Goal: Task Accomplishment & Management: Use online tool/utility

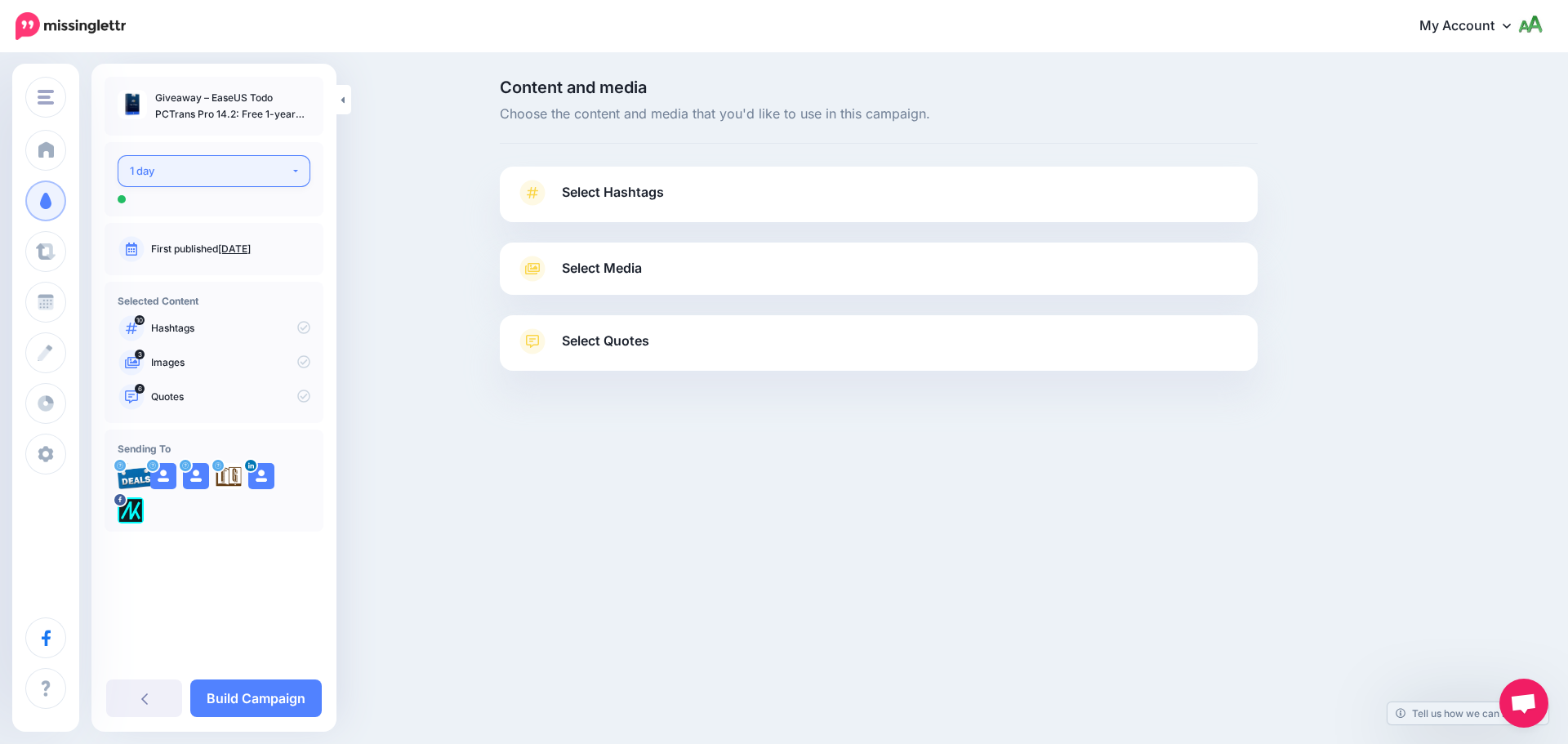
click at [237, 163] on div "1 day" at bounding box center [210, 171] width 161 height 19
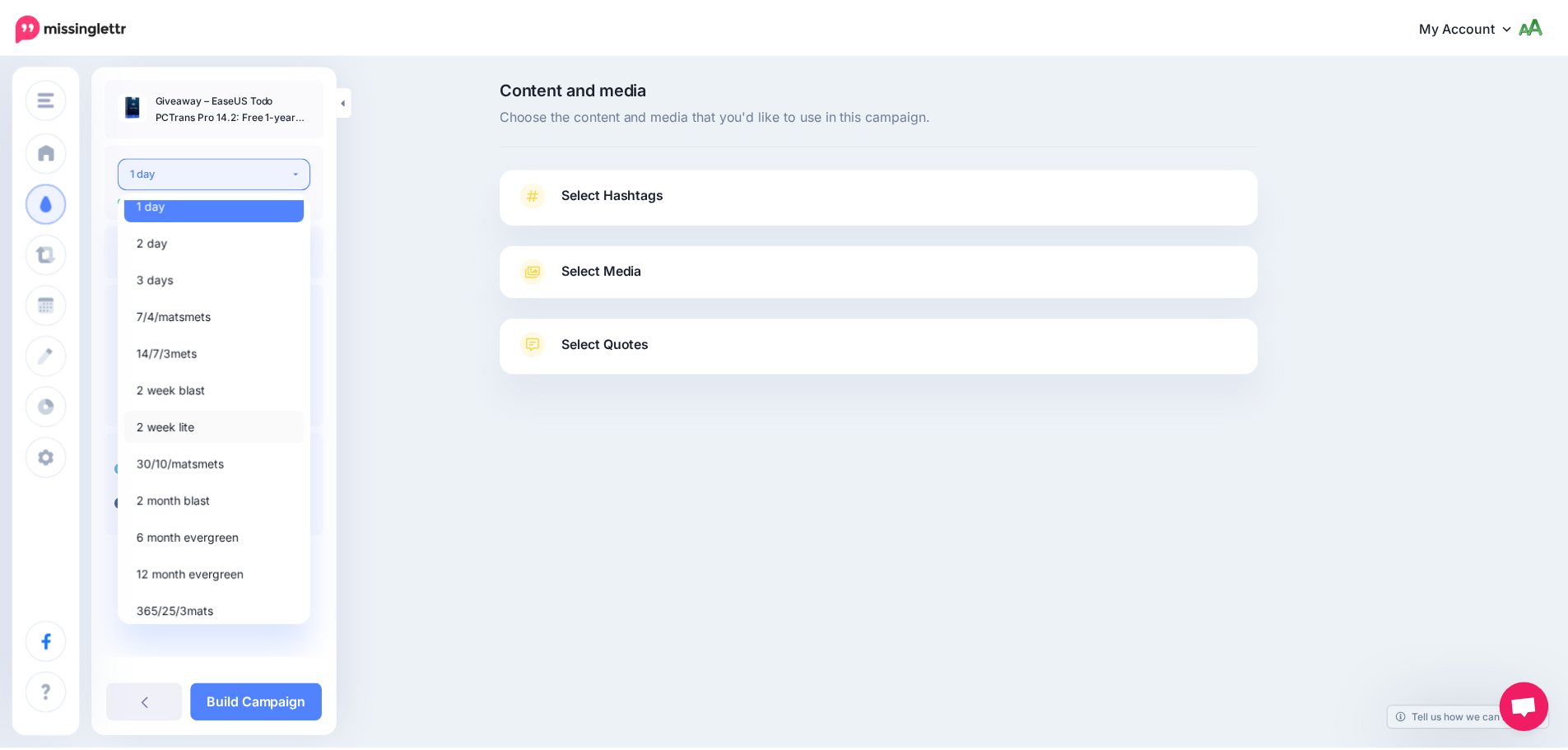
scroll to position [19, 0]
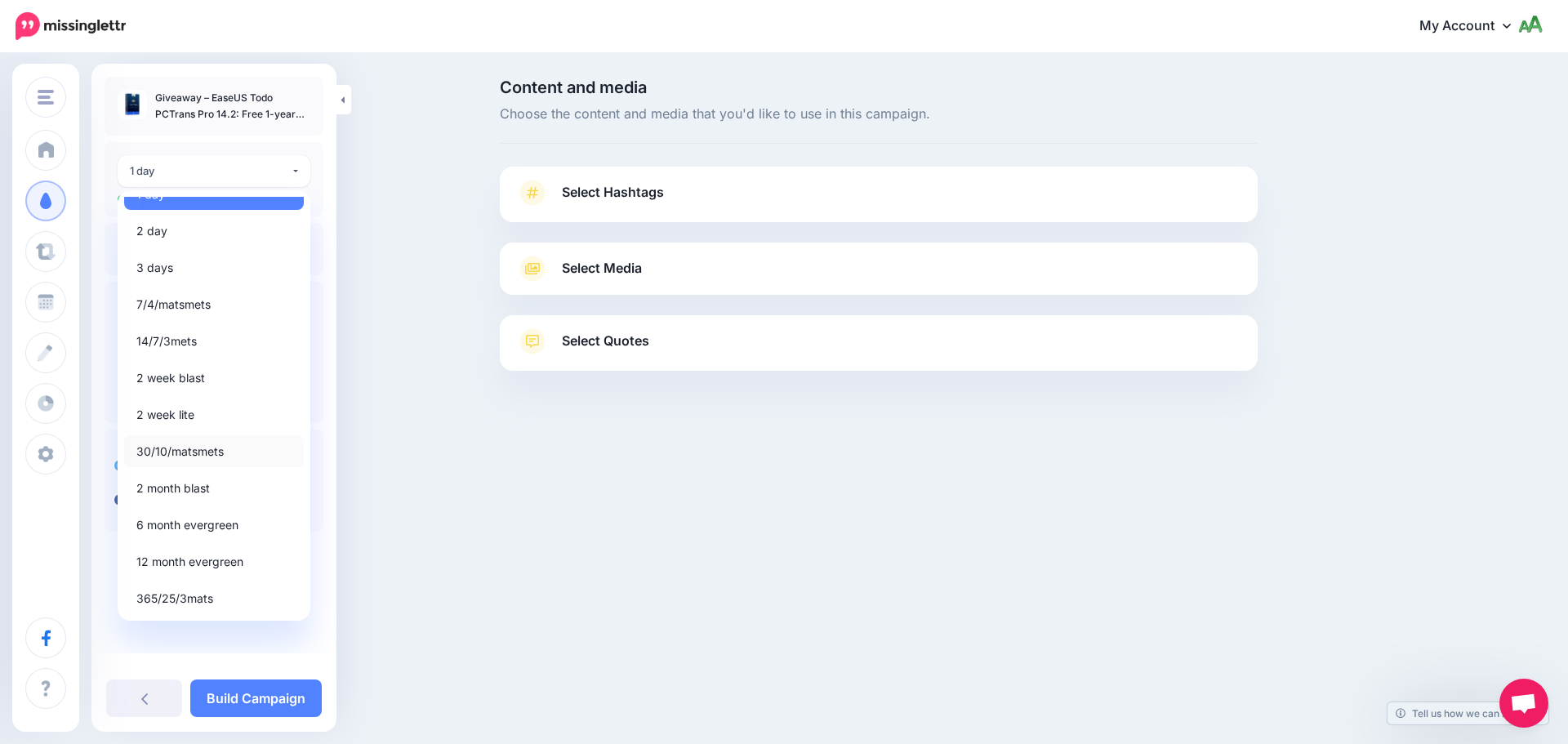
click at [210, 451] on span "30/10/matsmets" at bounding box center [179, 451] width 88 height 20
select select "*****"
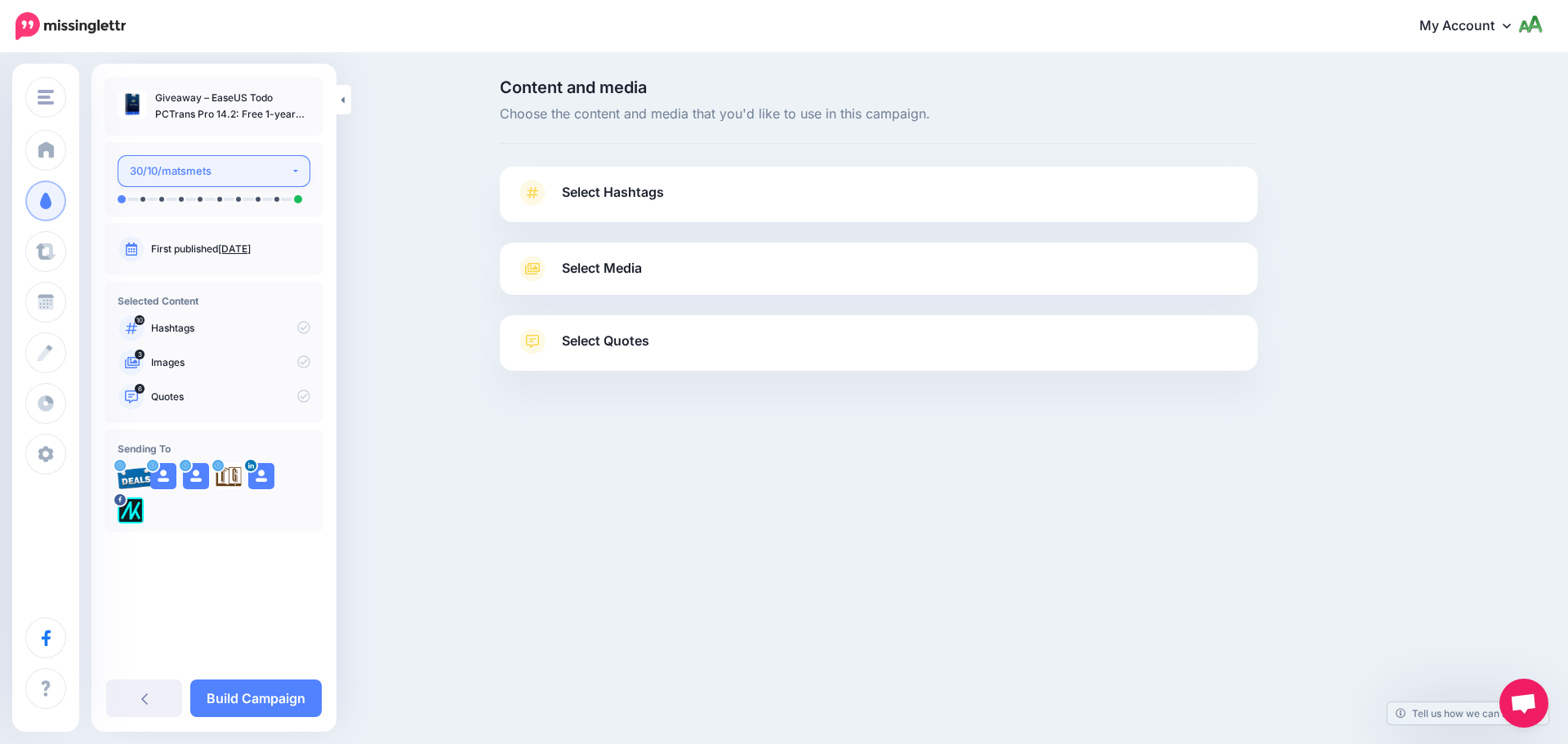
click at [264, 162] on div "30/10/matsmets" at bounding box center [210, 171] width 161 height 19
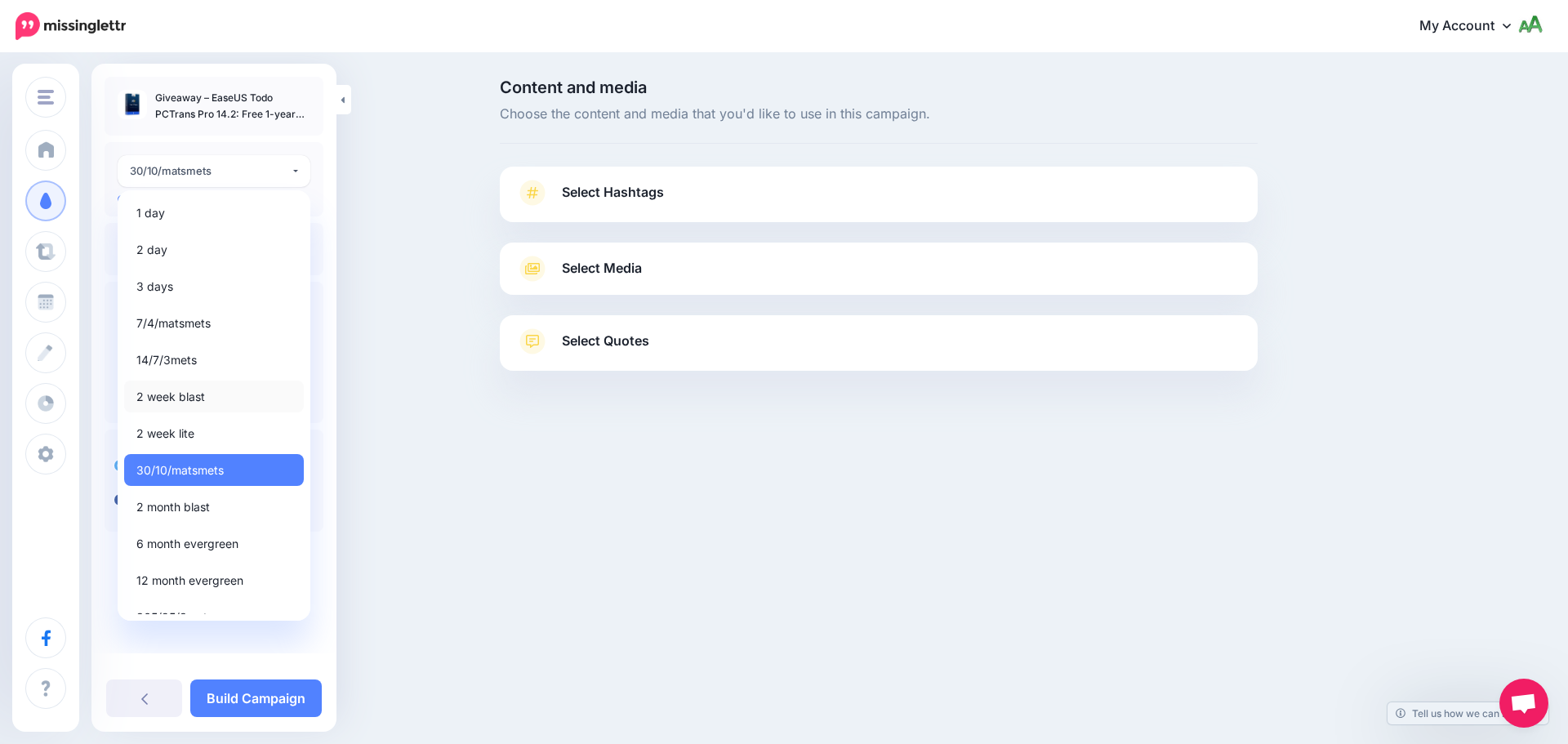
click at [182, 396] on span "2 week blast" at bounding box center [170, 396] width 69 height 20
select select "*****"
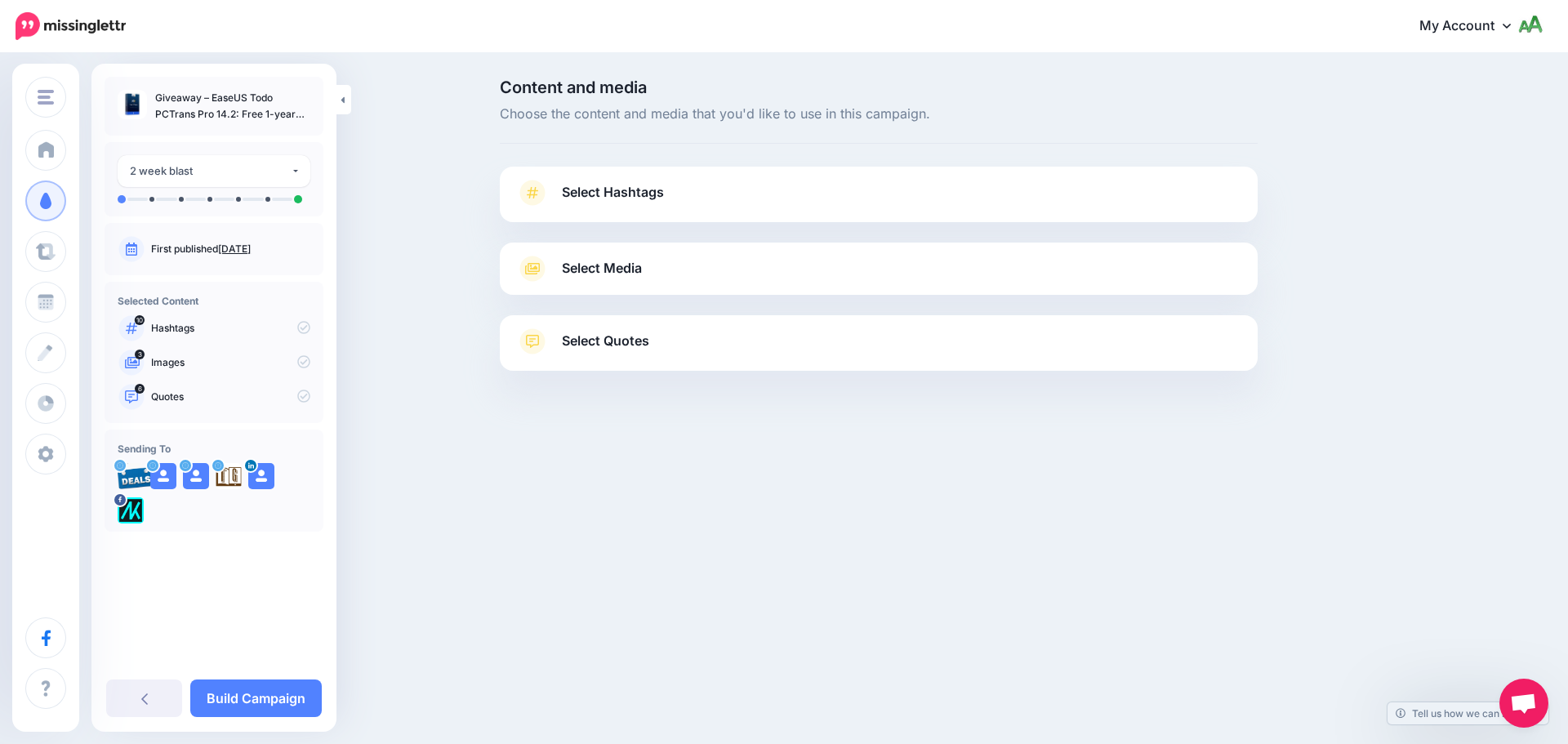
click at [607, 198] on span "Select Hashtags" at bounding box center [613, 192] width 102 height 22
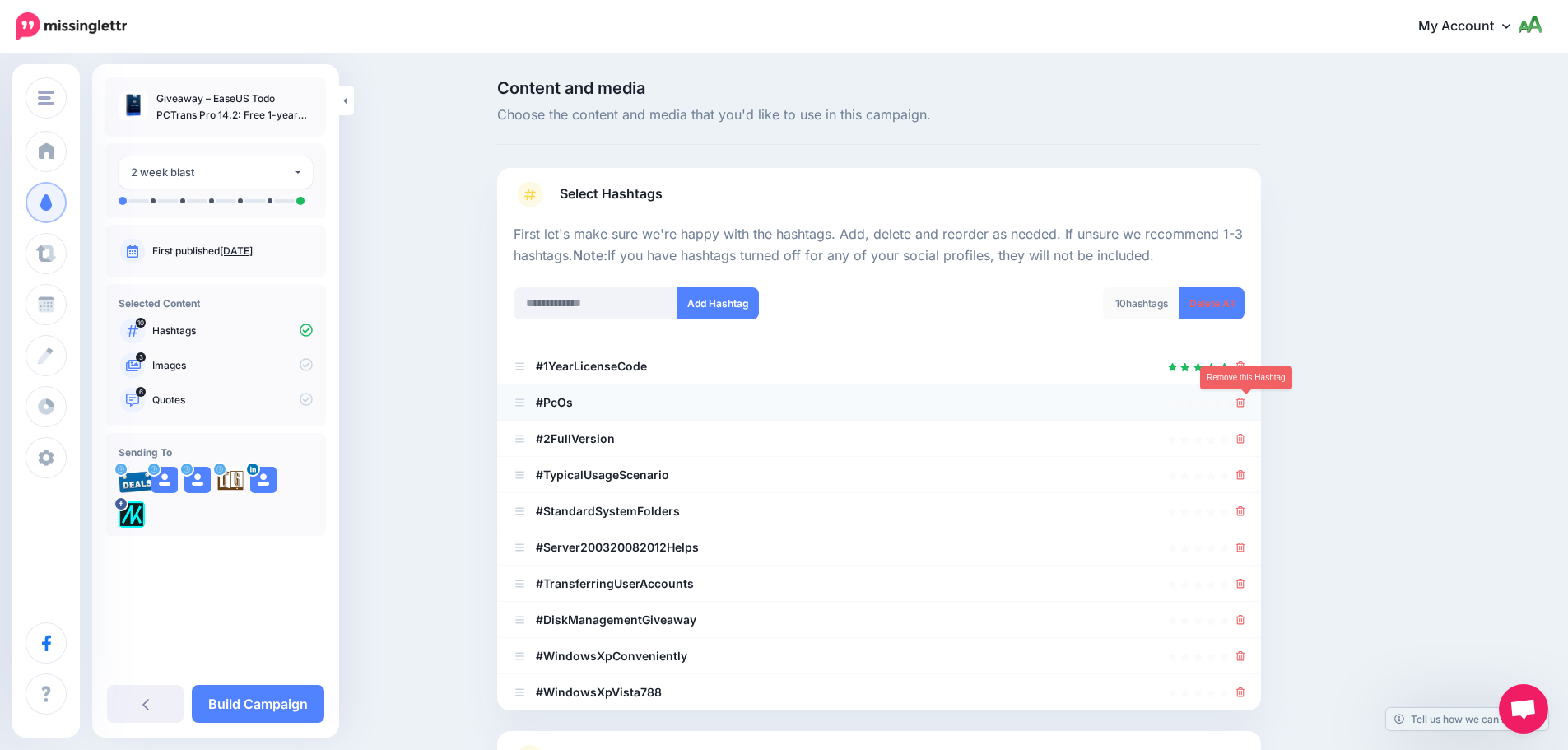
click at [1245, 400] on icon at bounding box center [1241, 403] width 9 height 10
click at [1244, 439] on icon at bounding box center [1241, 439] width 9 height 10
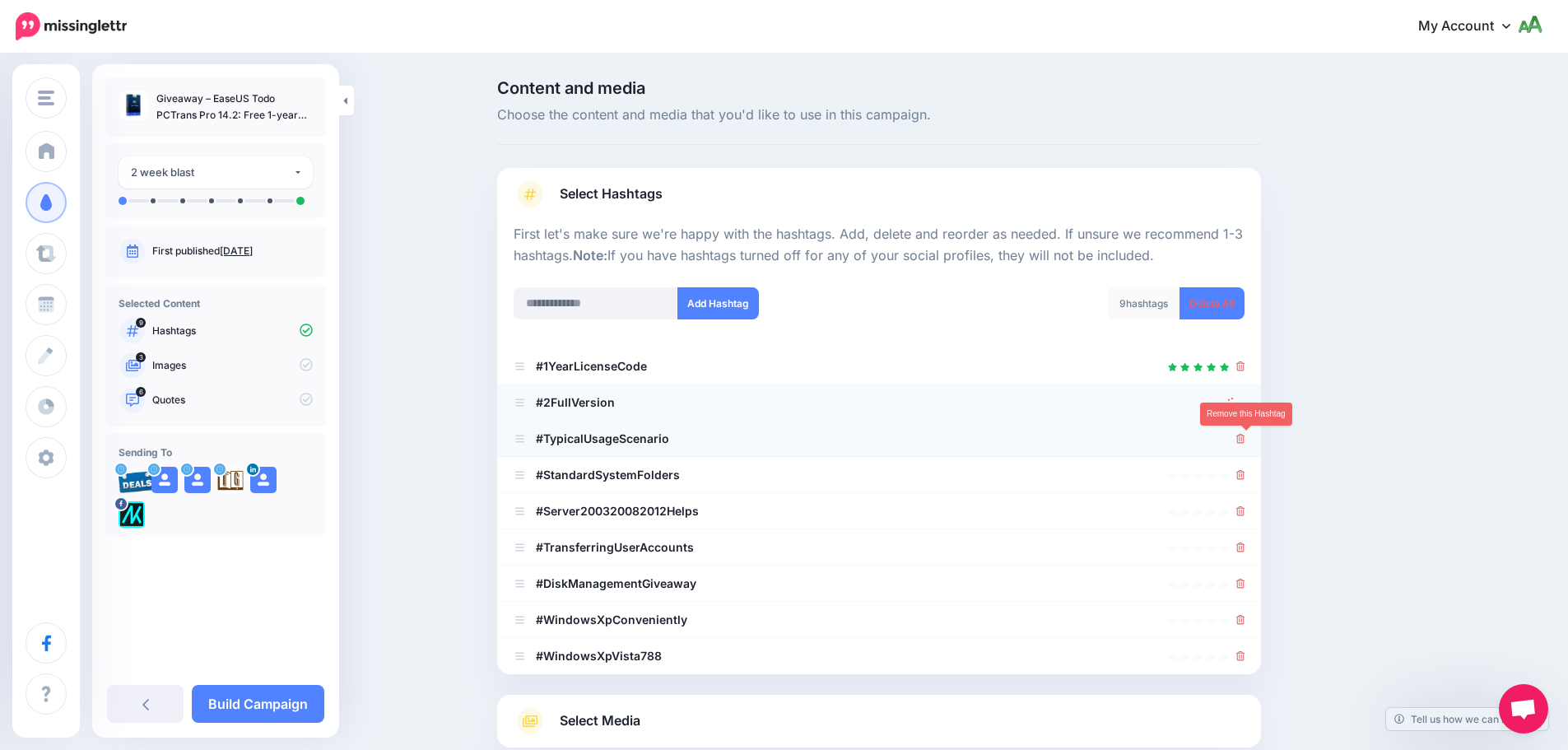
click at [1246, 435] on icon at bounding box center [1241, 439] width 9 height 10
click at [1243, 473] on icon at bounding box center [1241, 475] width 9 height 10
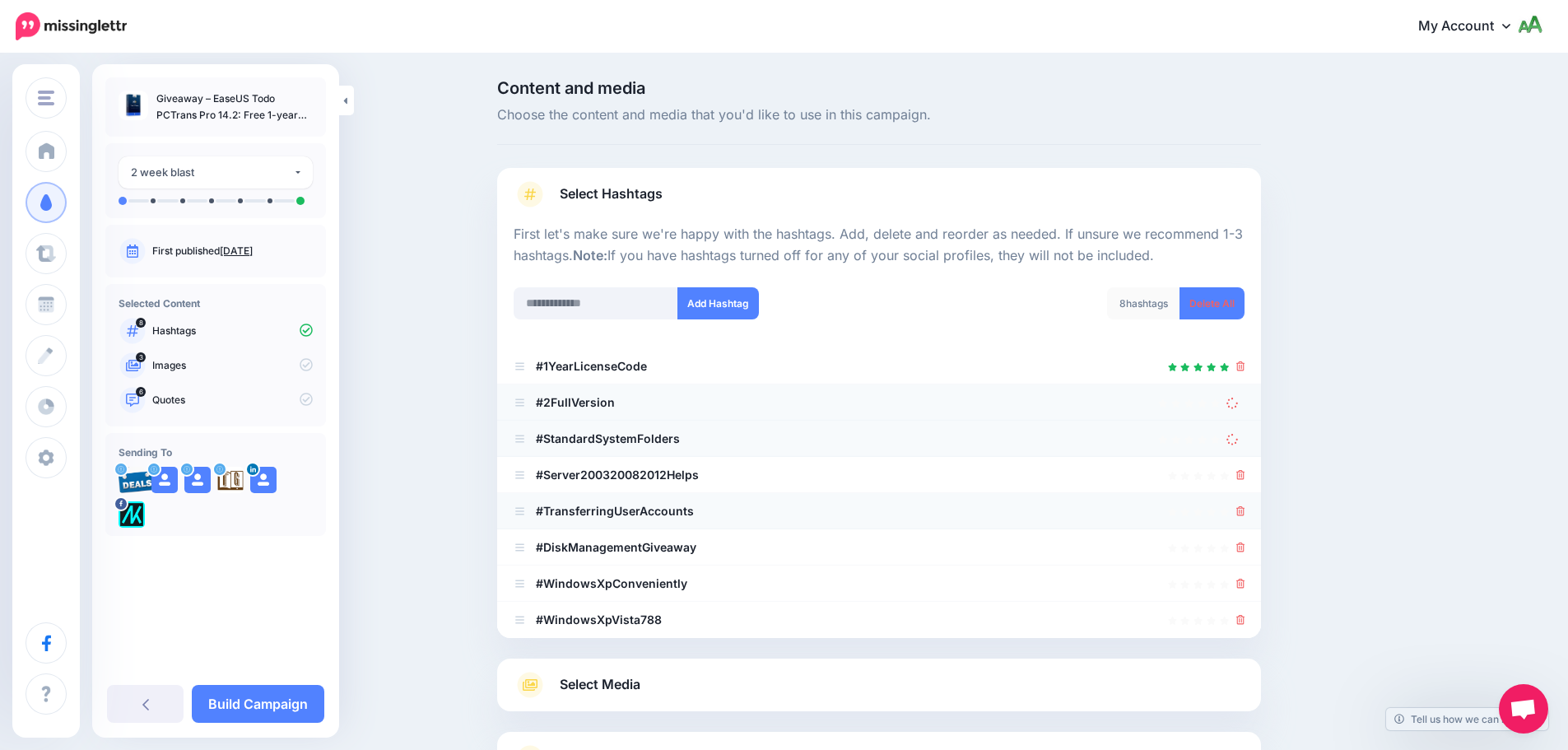
click at [1241, 509] on div at bounding box center [879, 511] width 731 height 20
click at [1246, 510] on icon at bounding box center [1241, 512] width 9 height 10
click at [1246, 474] on icon at bounding box center [1241, 475] width 9 height 10
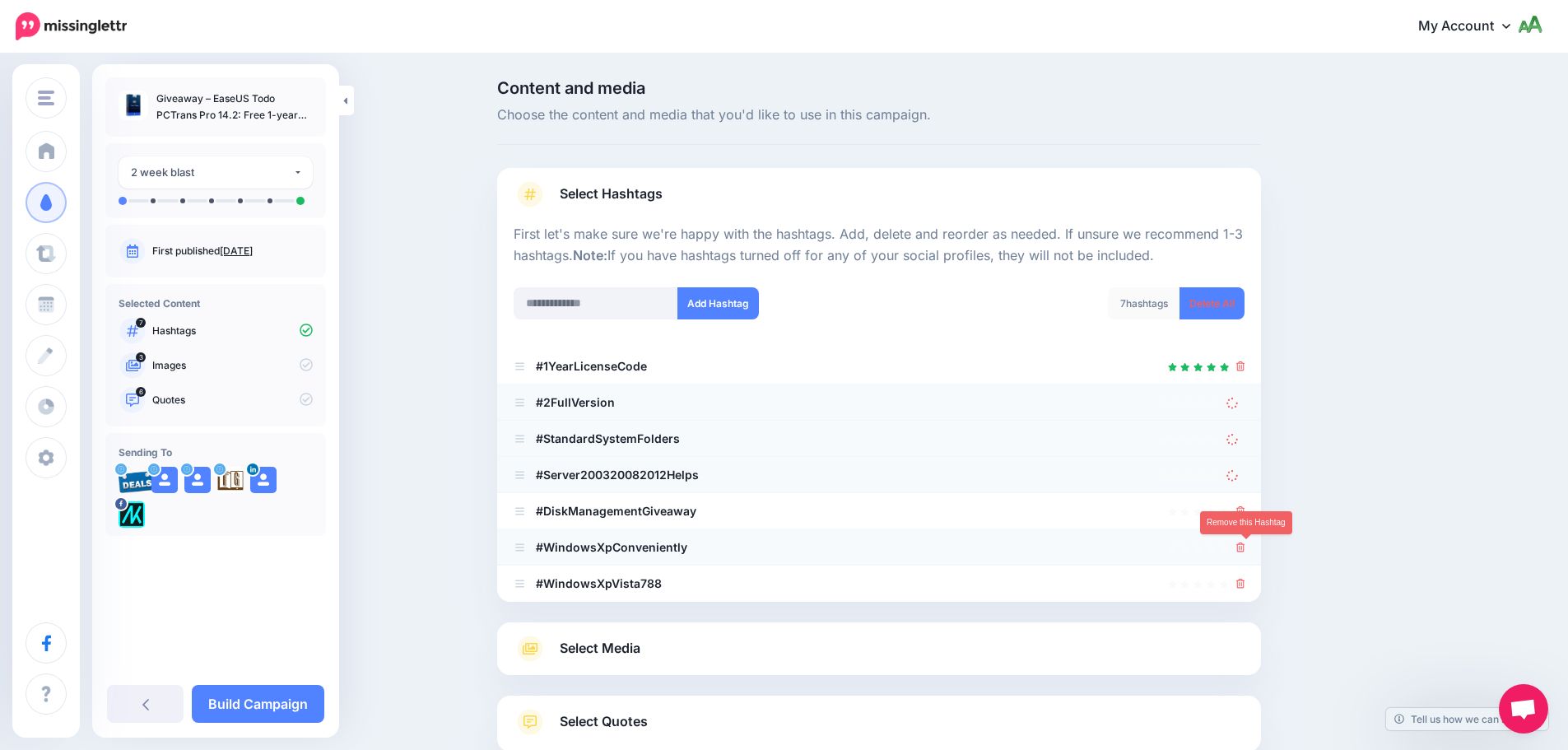
click at [1243, 547] on icon at bounding box center [1241, 548] width 9 height 10
click at [1246, 585] on icon at bounding box center [1241, 584] width 9 height 10
click at [1246, 513] on icon at bounding box center [1241, 512] width 9 height 10
click at [1241, 405] on icon at bounding box center [1233, 402] width 15 height 15
click at [1241, 435] on icon at bounding box center [1233, 438] width 15 height 15
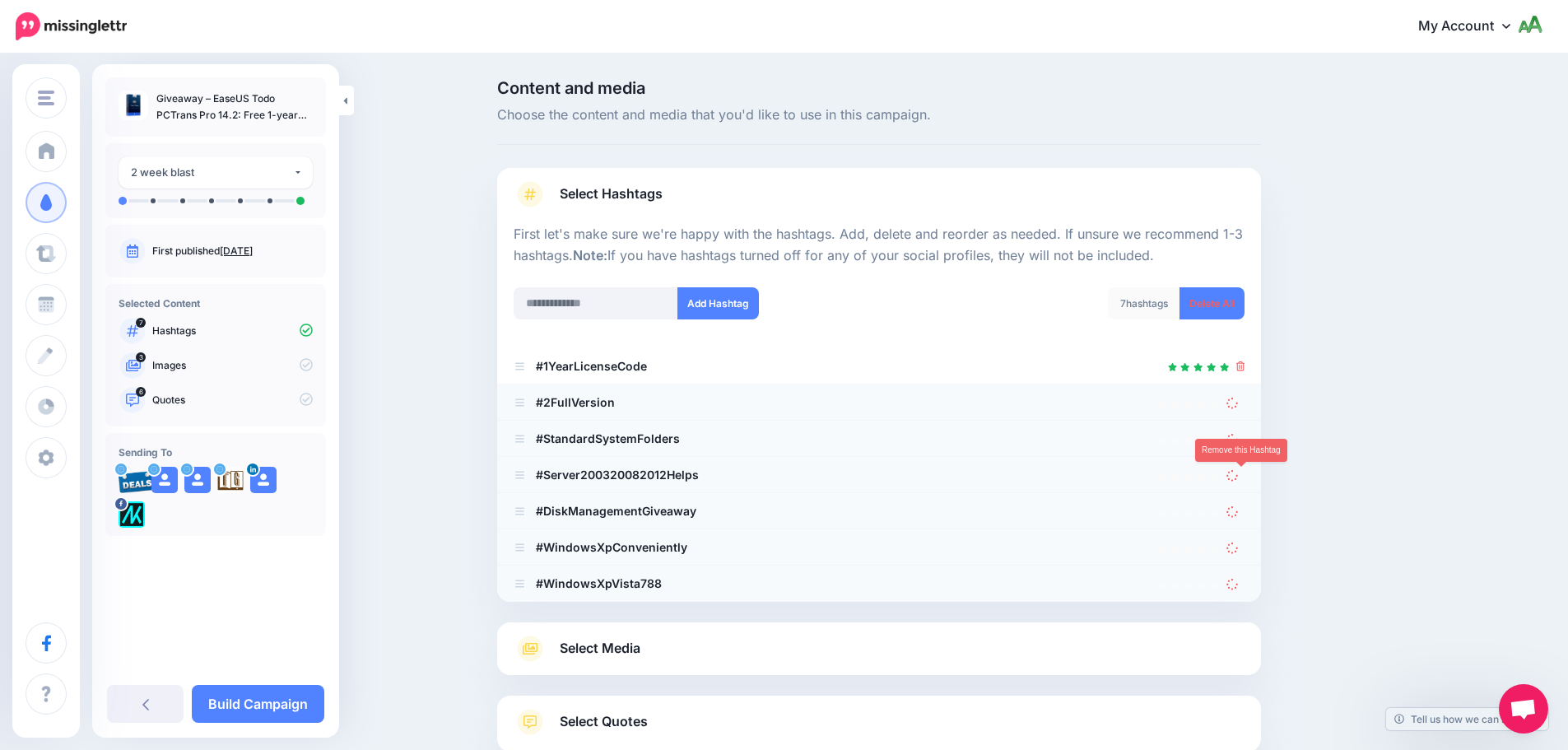
click at [1241, 477] on icon at bounding box center [1234, 475] width 14 height 14
click at [1237, 511] on icon at bounding box center [1233, 511] width 15 height 15
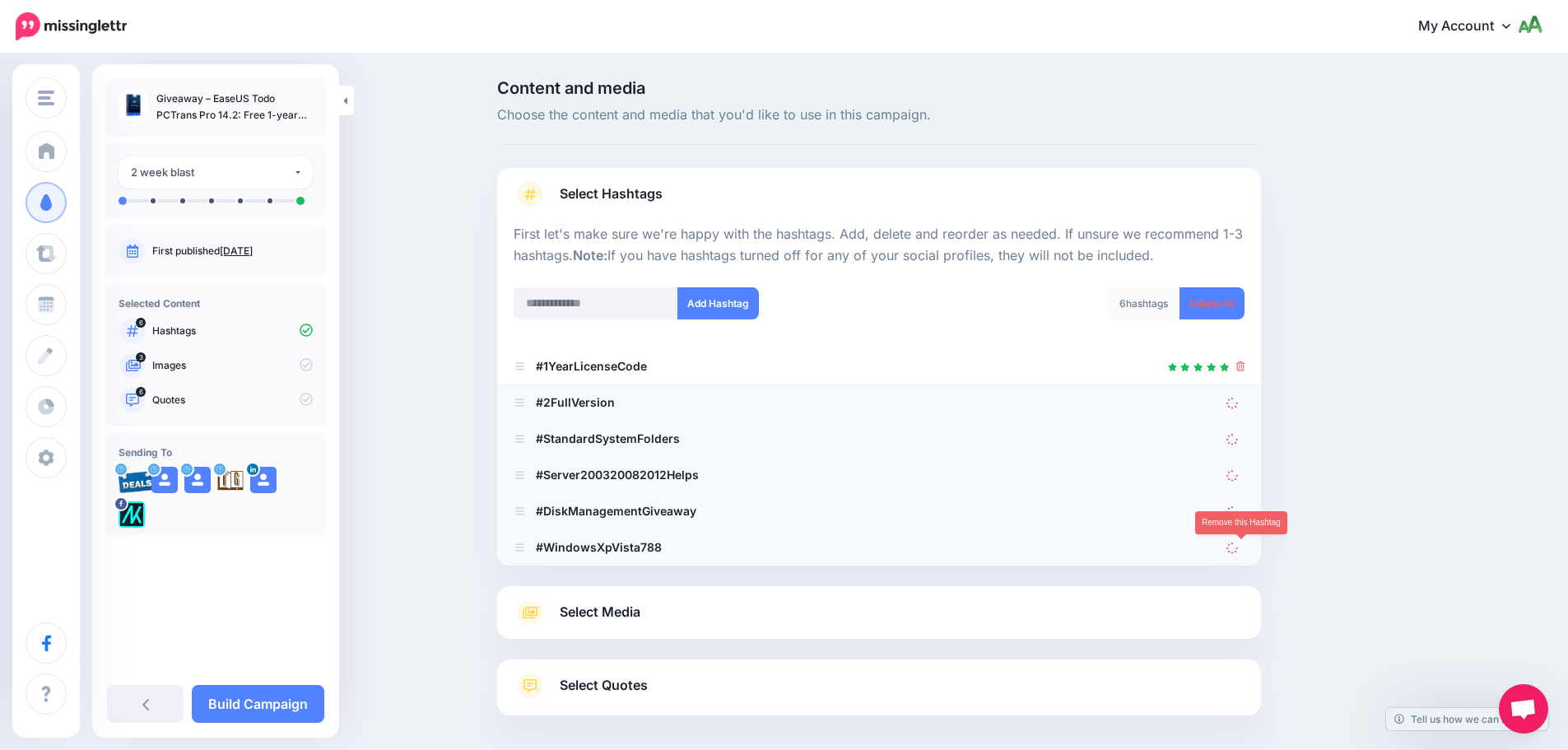
click at [1239, 542] on icon at bounding box center [1233, 547] width 16 height 16
drag, startPoint x: 1240, startPoint y: 516, endPoint x: 1239, endPoint y: 489, distance: 27.0
click at [1240, 515] on icon at bounding box center [1233, 511] width 15 height 15
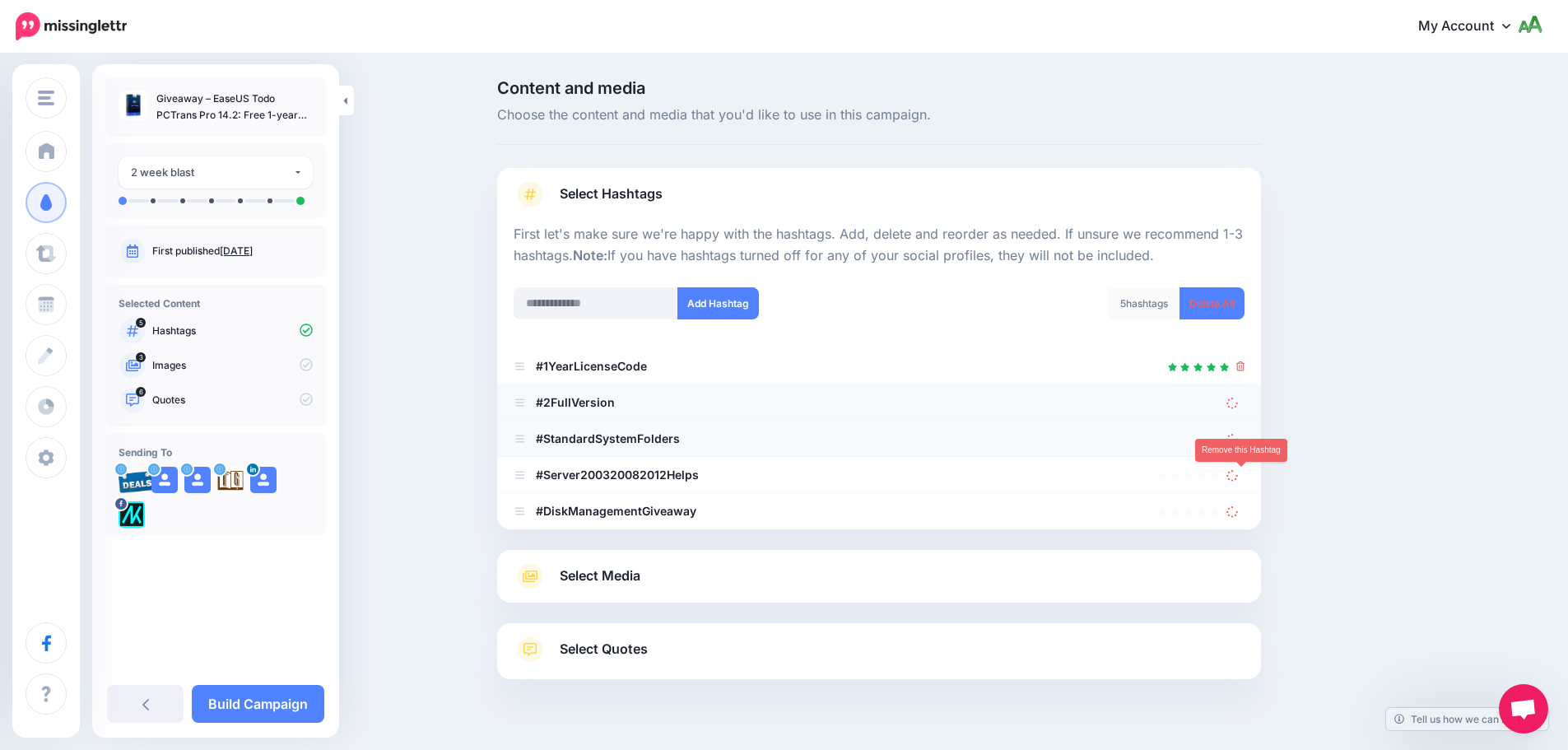
drag, startPoint x: 1238, startPoint y: 473, endPoint x: 1239, endPoint y: 438, distance: 35.0
click at [1238, 472] on icon at bounding box center [1234, 475] width 12 height 12
click at [1239, 435] on icon at bounding box center [1232, 440] width 15 height 15
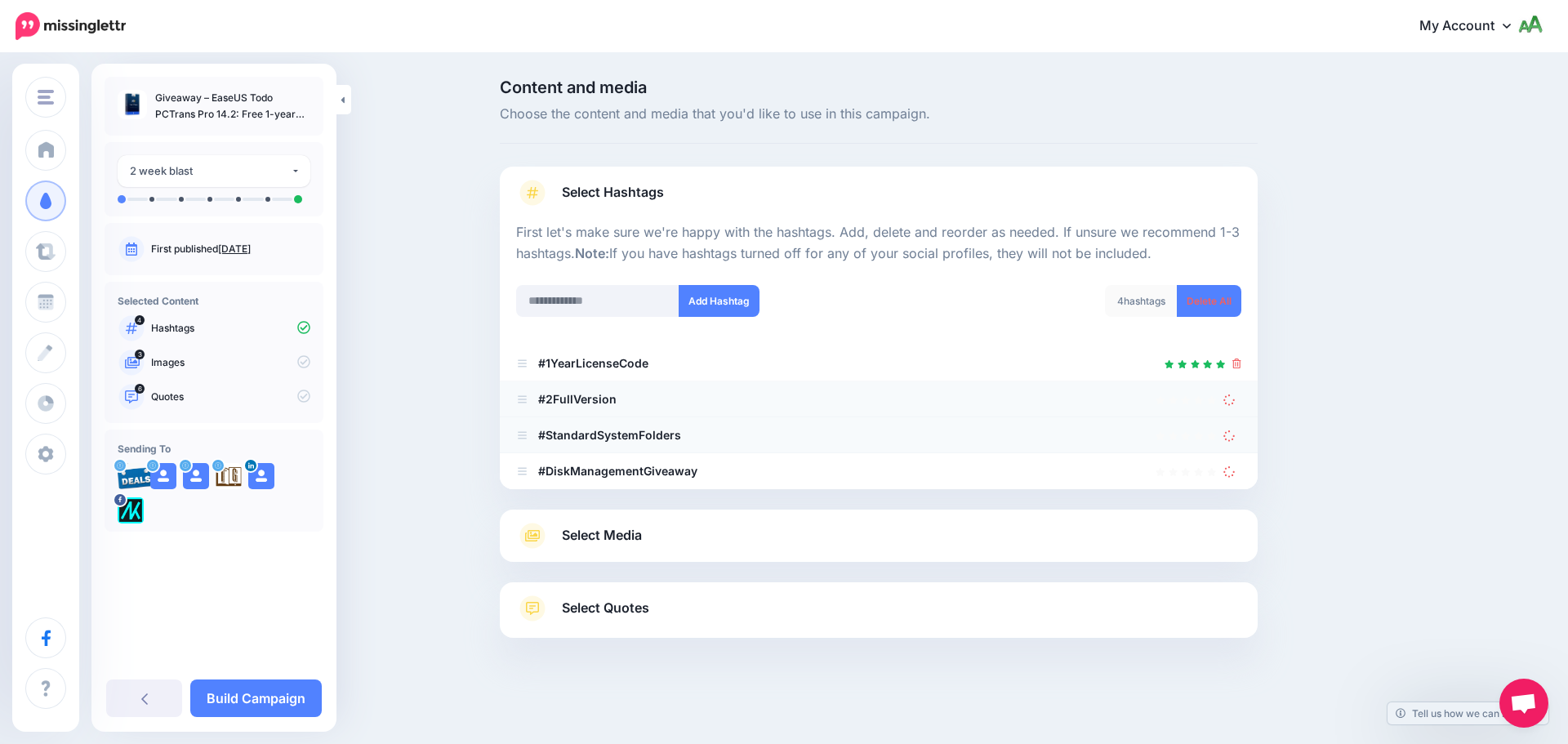
click at [1225, 400] on icon at bounding box center [1230, 400] width 16 height 16
click at [1233, 438] on icon at bounding box center [1230, 436] width 15 height 15
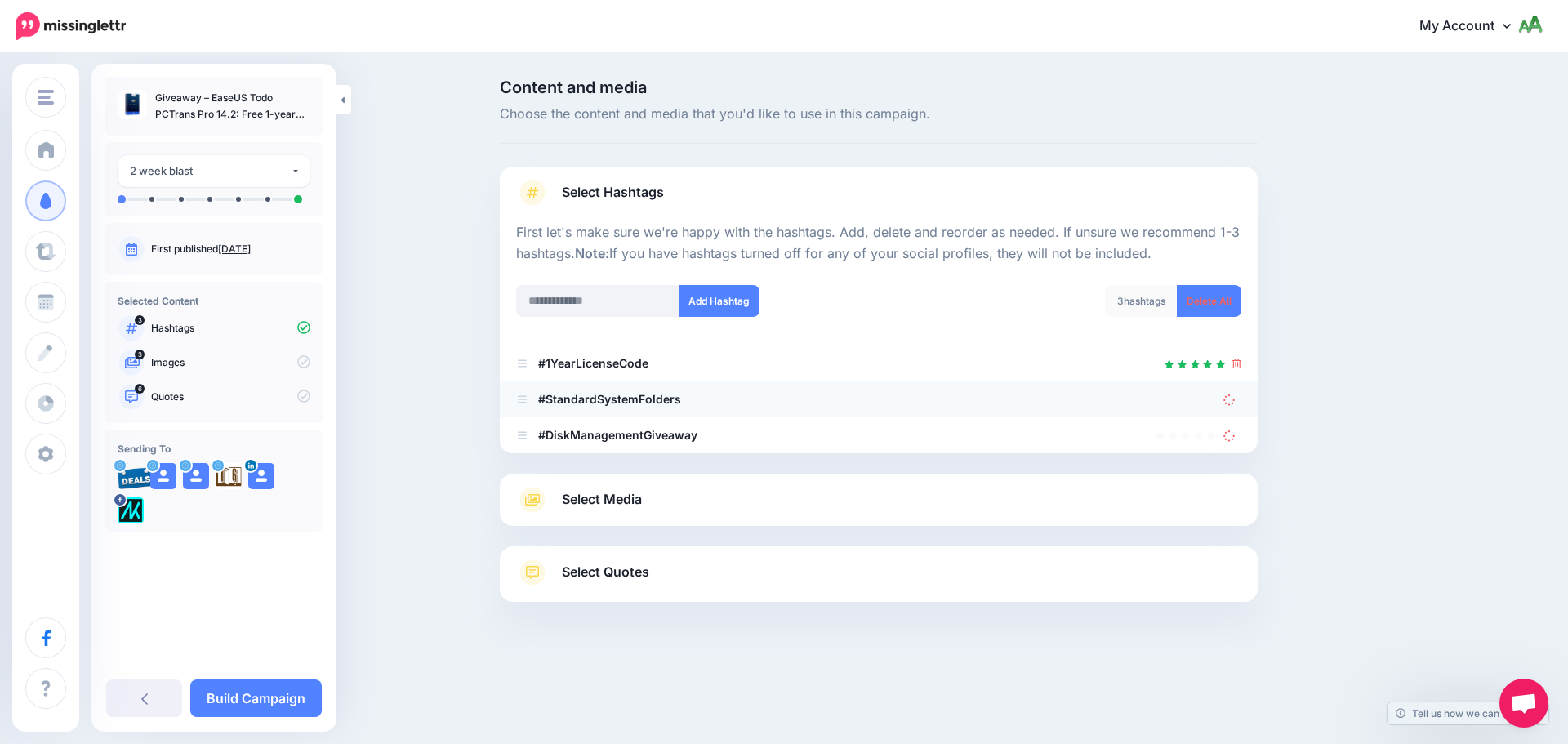
click at [1230, 474] on div "Select Media Next, let's make sure we have the best media for this campaign. De…" at bounding box center [878, 499] width 758 height 52
click at [1233, 434] on icon at bounding box center [1229, 435] width 12 height 12
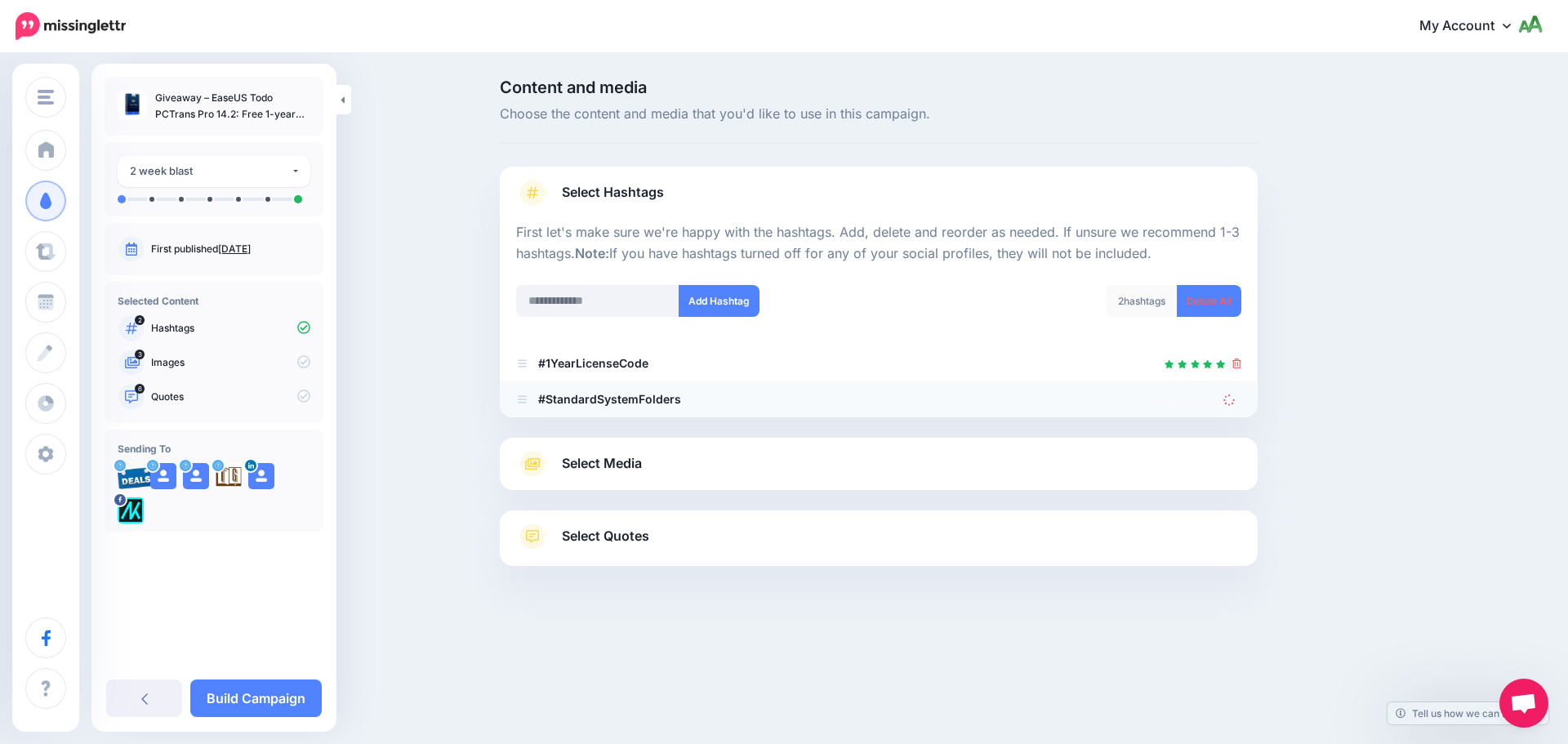
click at [1230, 401] on icon at bounding box center [1230, 400] width 16 height 16
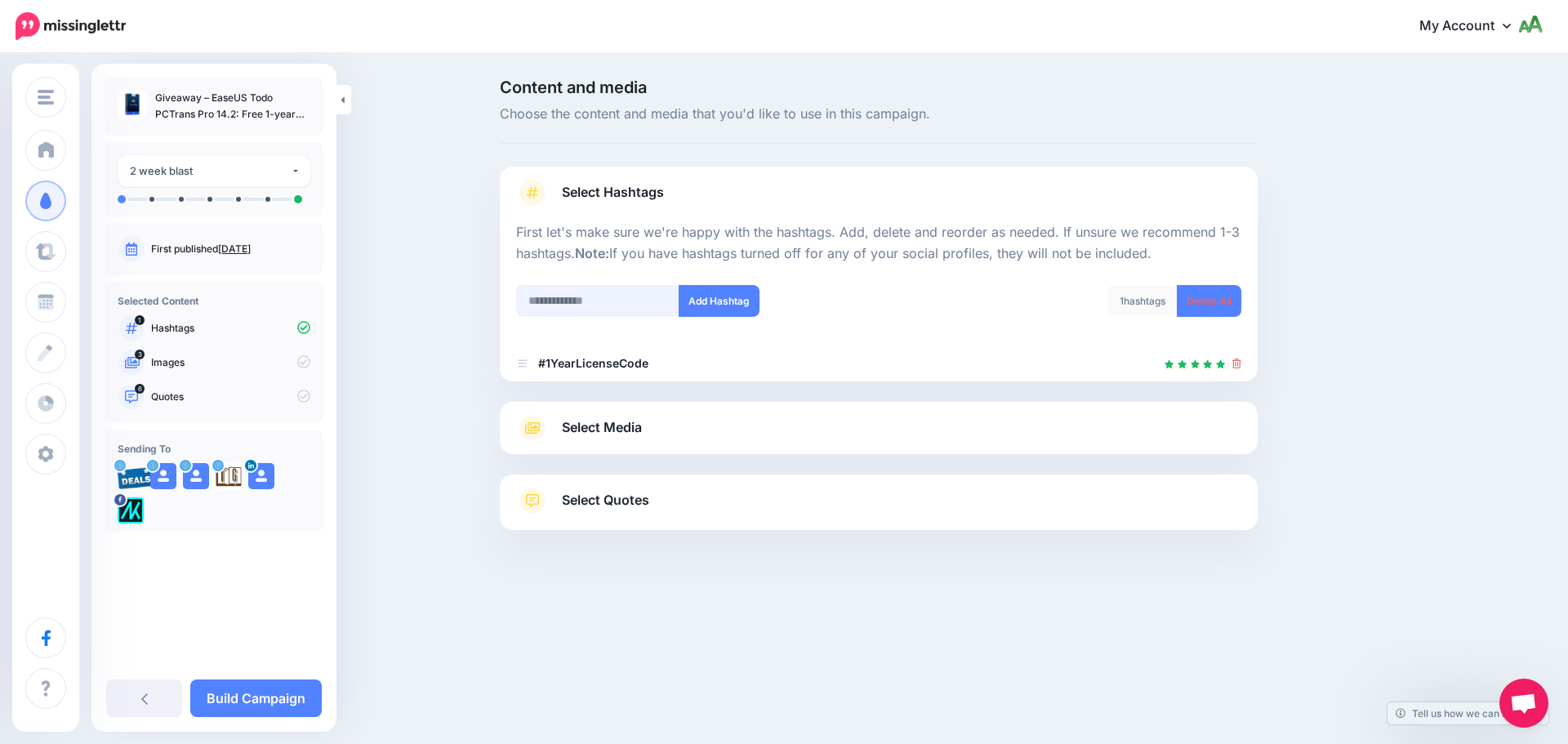
click at [611, 290] on input "text" at bounding box center [598, 300] width 163 height 31
type input "**********"
click at [712, 308] on button "Add Hashtag" at bounding box center [719, 300] width 81 height 31
click at [629, 289] on input "text" at bounding box center [598, 300] width 163 height 31
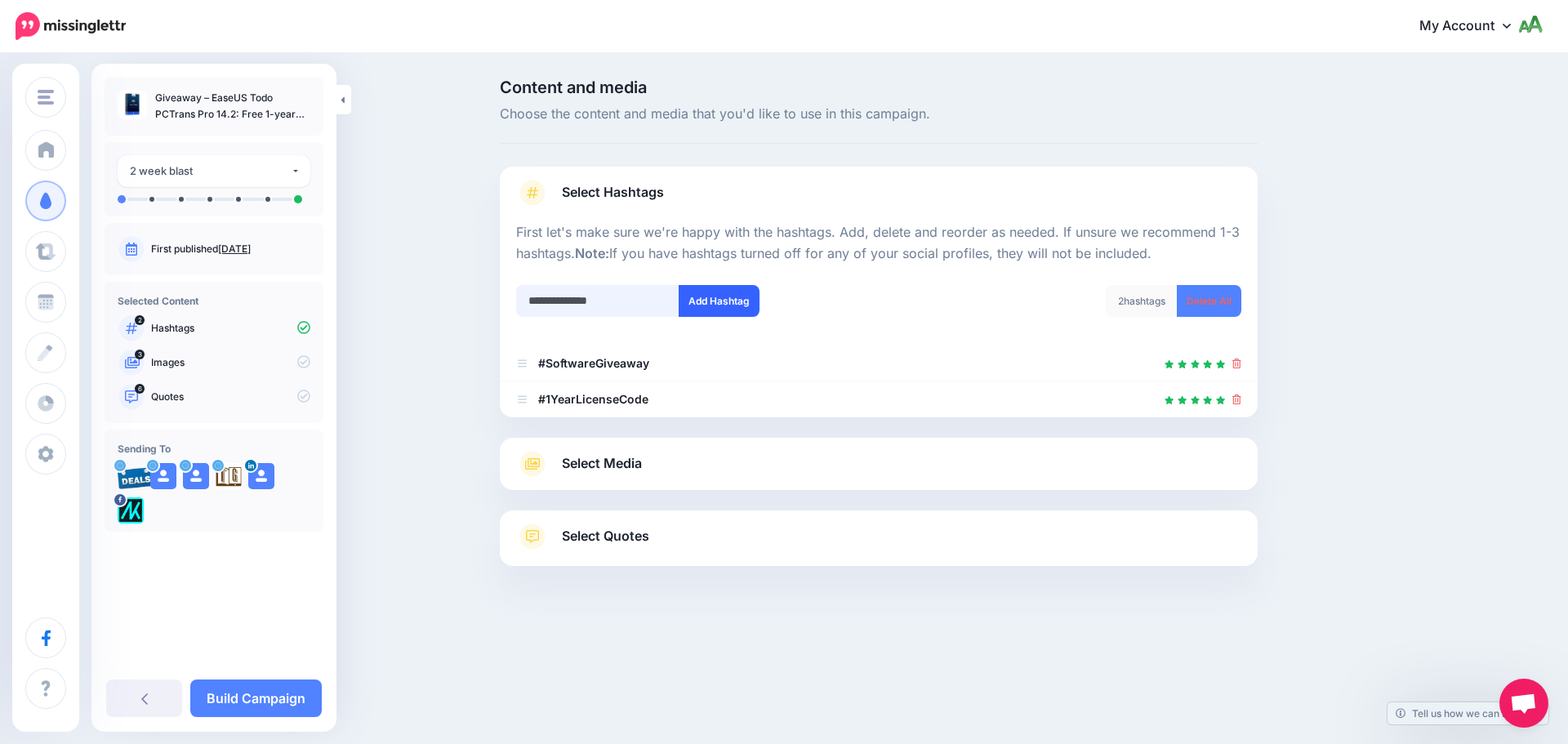
type input "**********"
click at [720, 303] on button "Add Hashtag" at bounding box center [719, 300] width 81 height 31
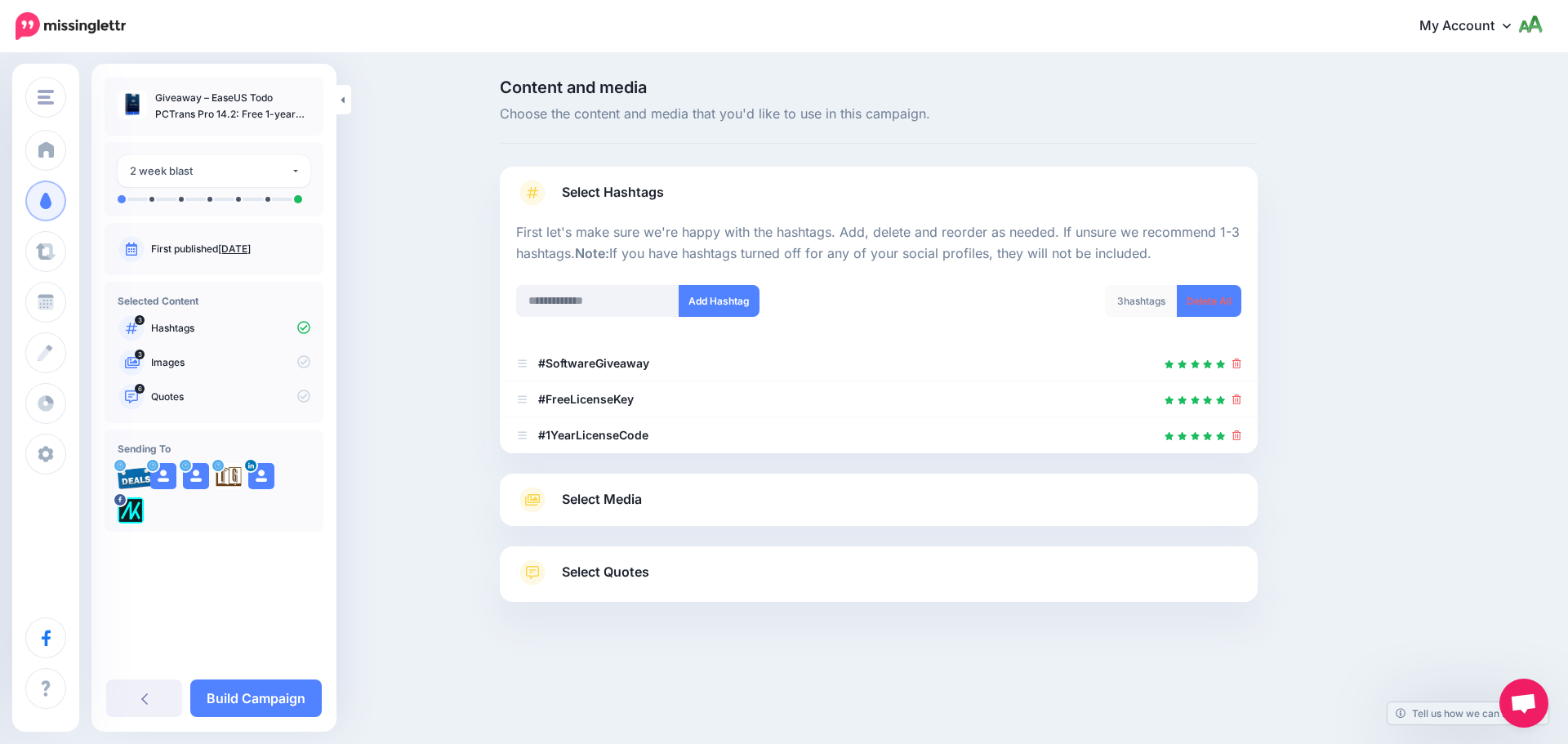
click at [1005, 499] on link "Select Media" at bounding box center [878, 499] width 725 height 26
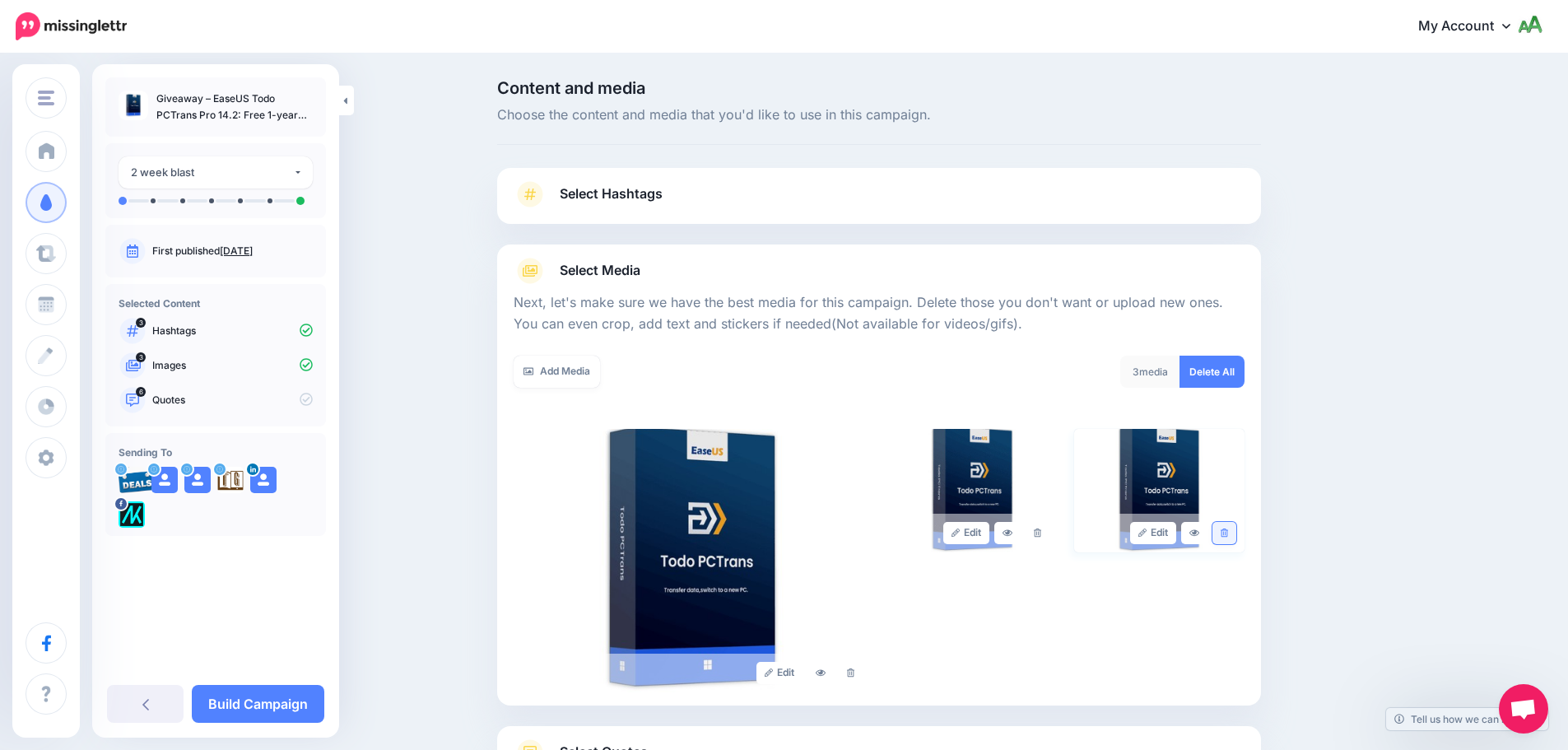
click at [1229, 536] on icon at bounding box center [1224, 532] width 8 height 9
click at [1048, 534] on link at bounding box center [1037, 533] width 24 height 22
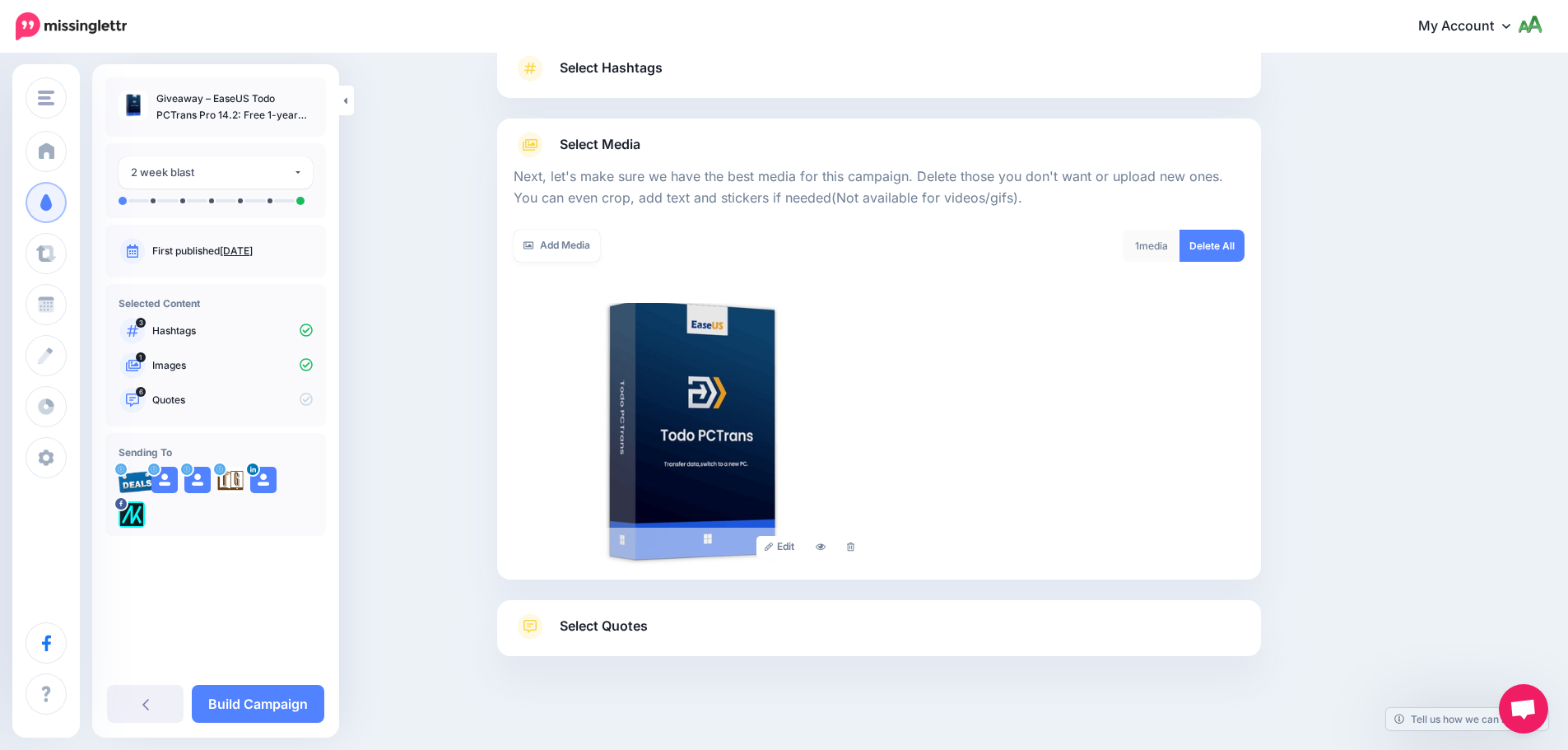
scroll to position [139, 0]
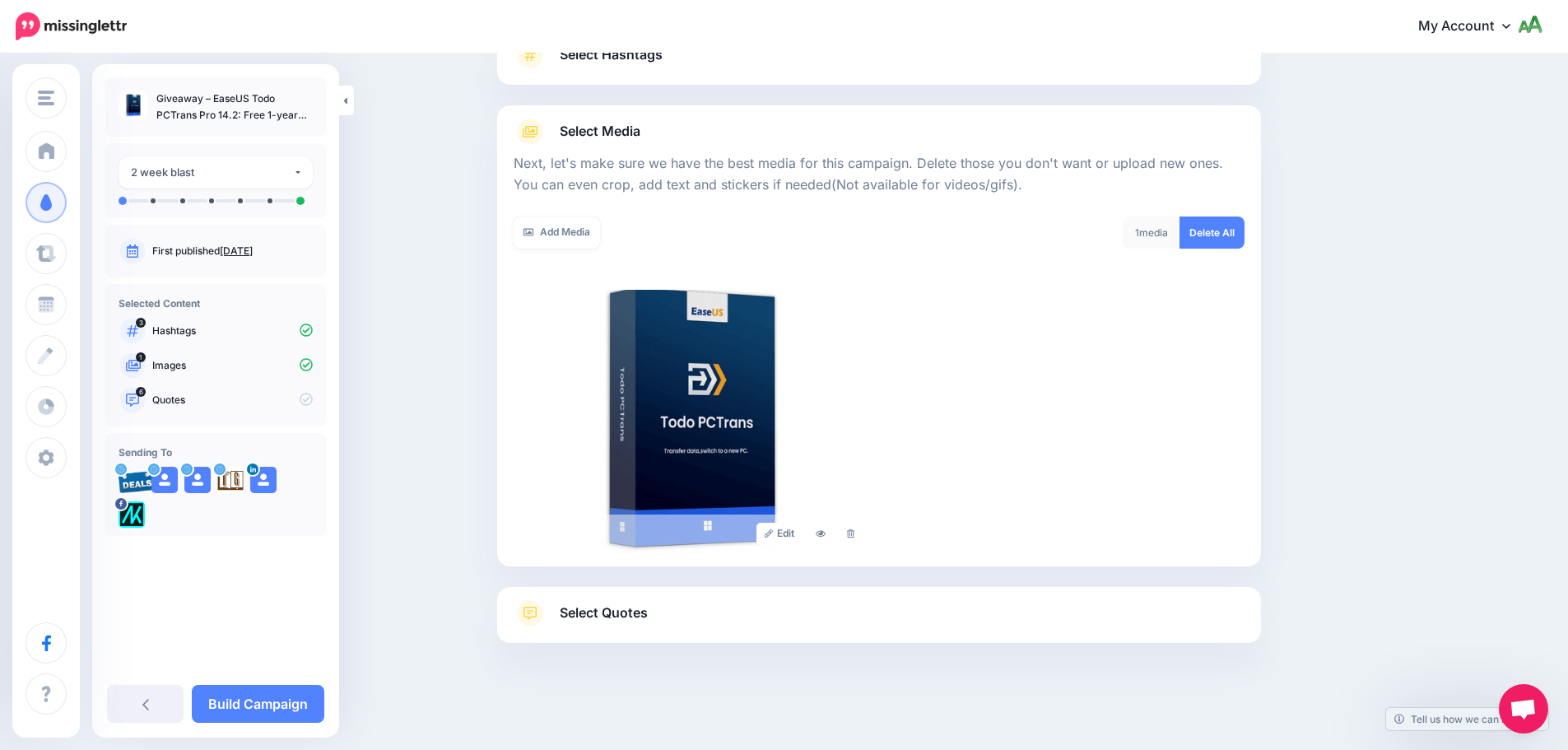
click at [771, 618] on link "Select Quotes" at bounding box center [879, 621] width 731 height 43
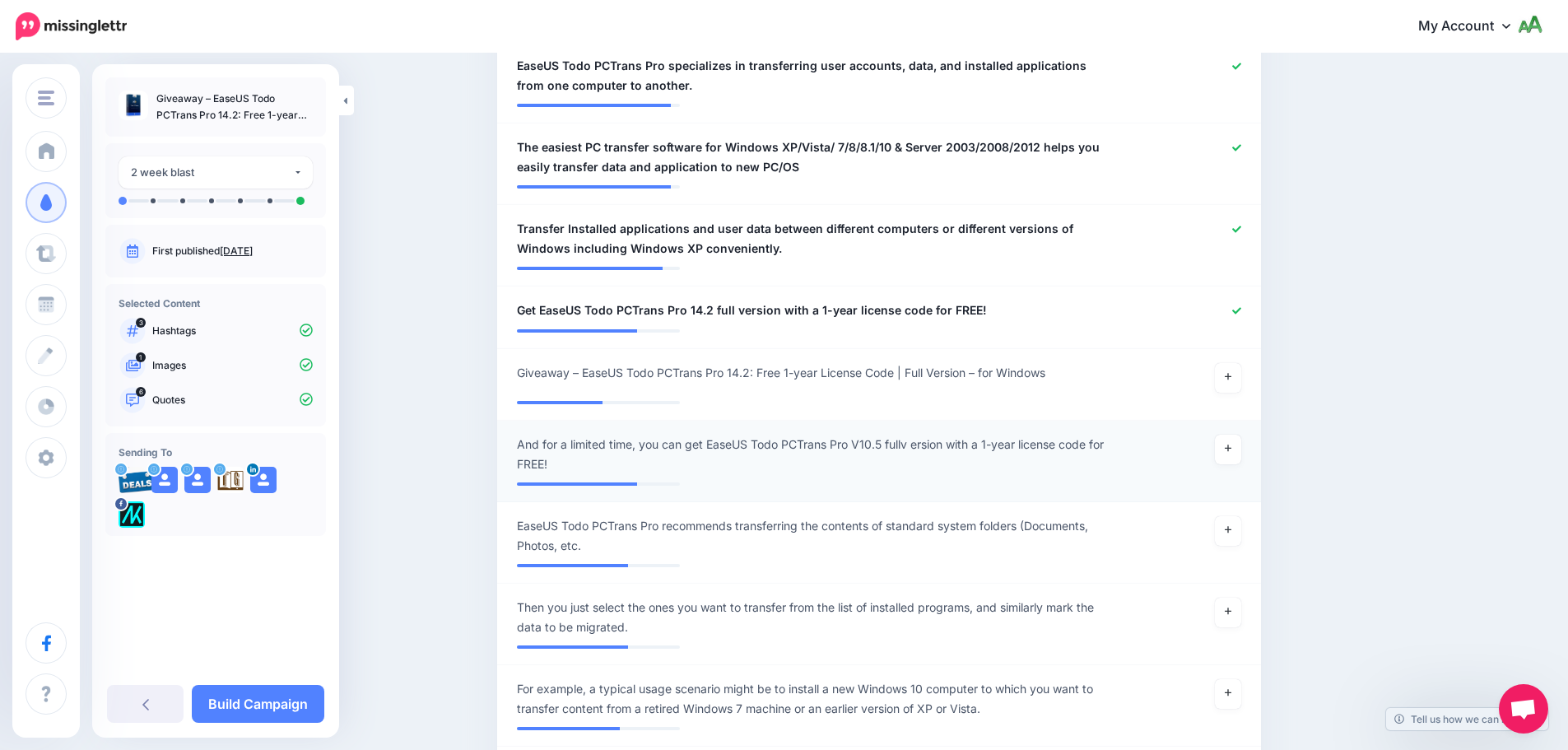
scroll to position [741, 0]
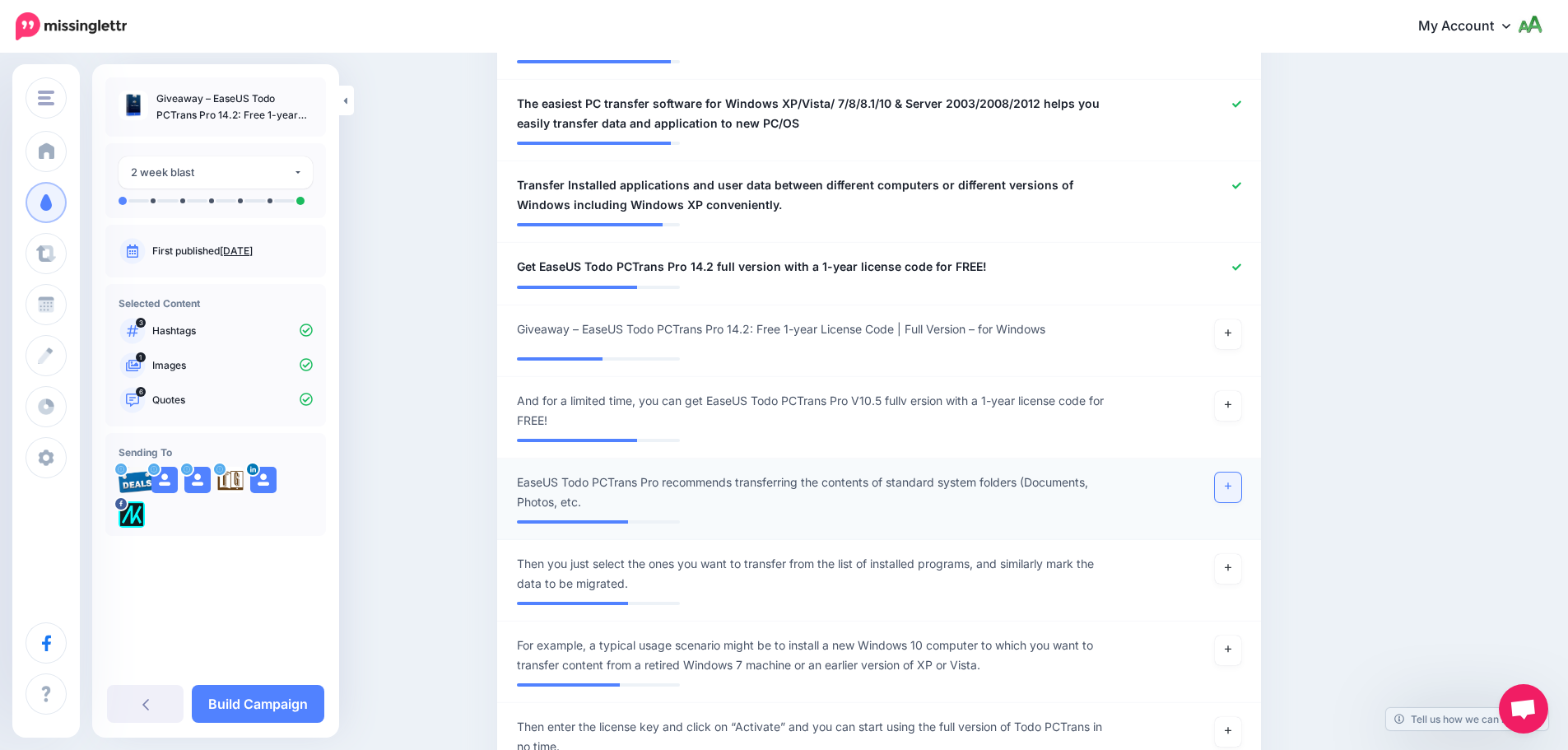
click at [1232, 482] on icon at bounding box center [1229, 486] width 7 height 9
click at [1241, 320] on link at bounding box center [1228, 334] width 27 height 30
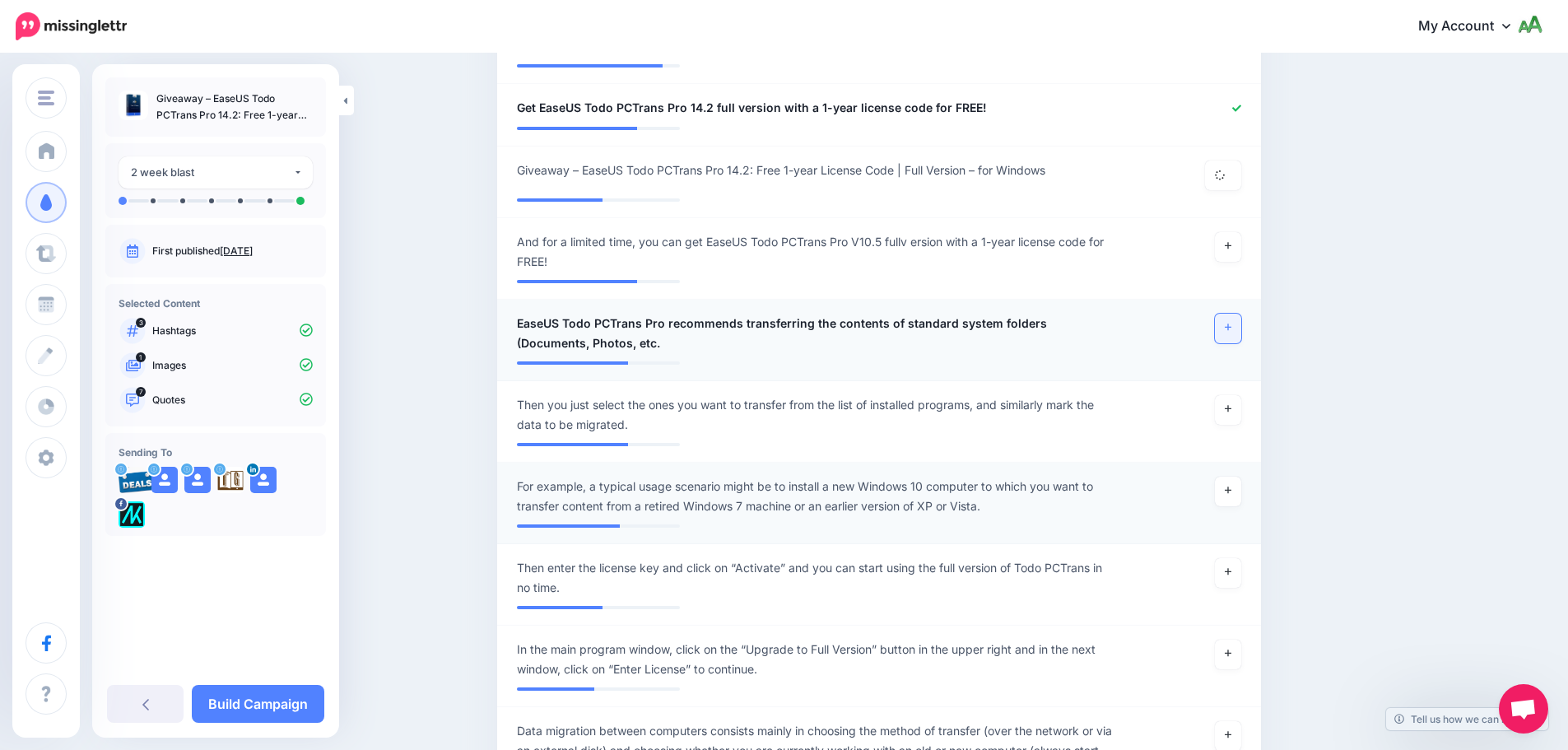
scroll to position [1070, 0]
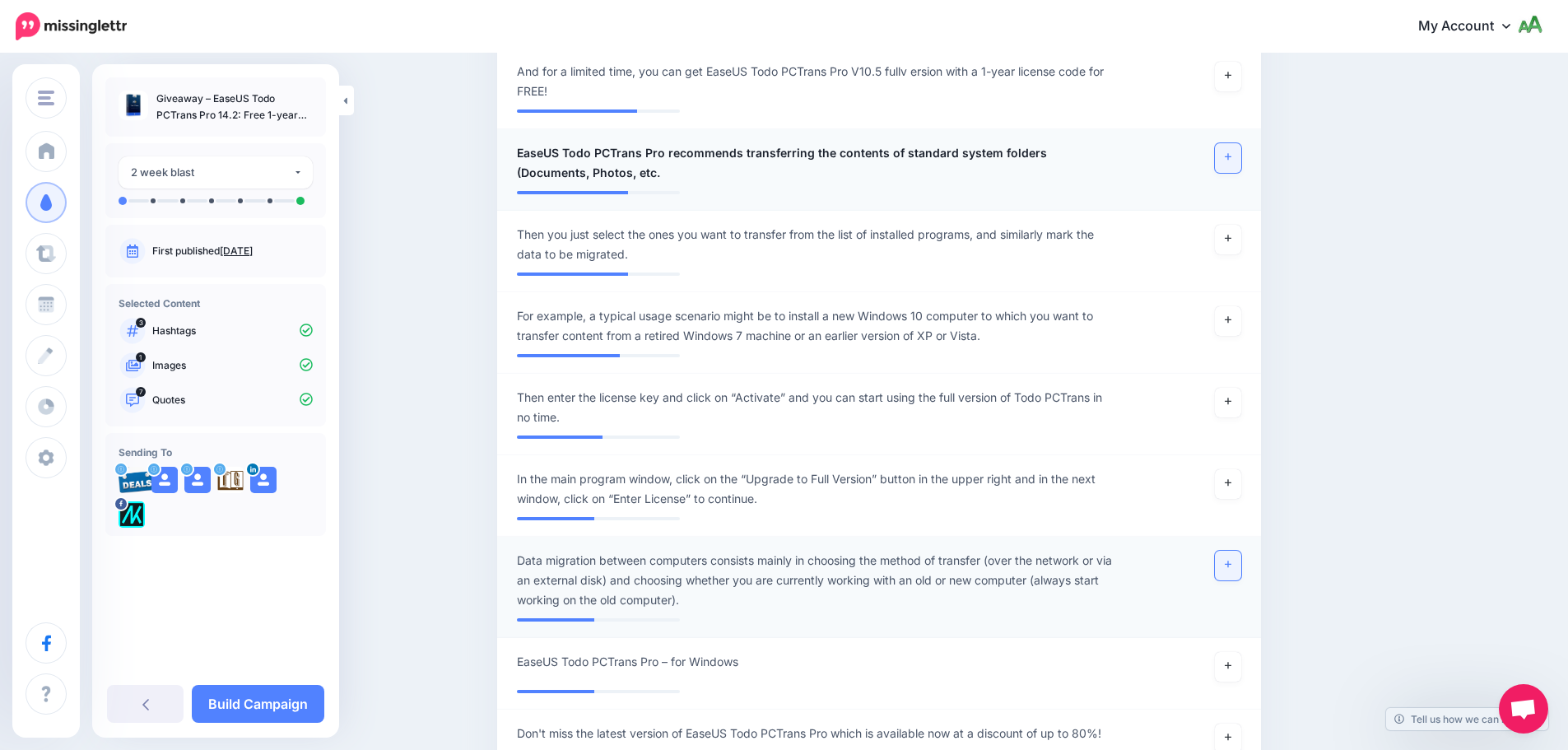
click at [1232, 561] on icon at bounding box center [1229, 565] width 7 height 7
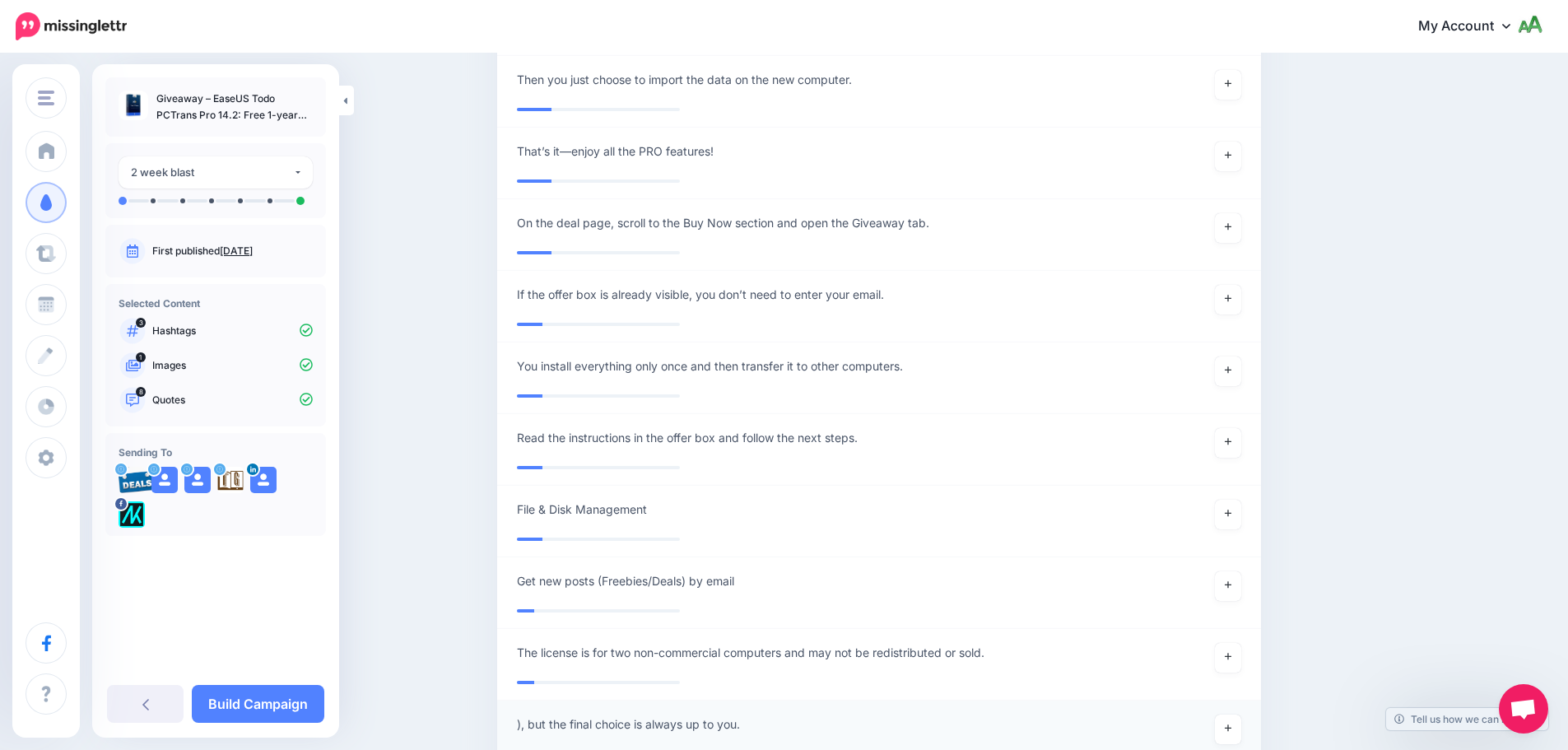
scroll to position [2793, 0]
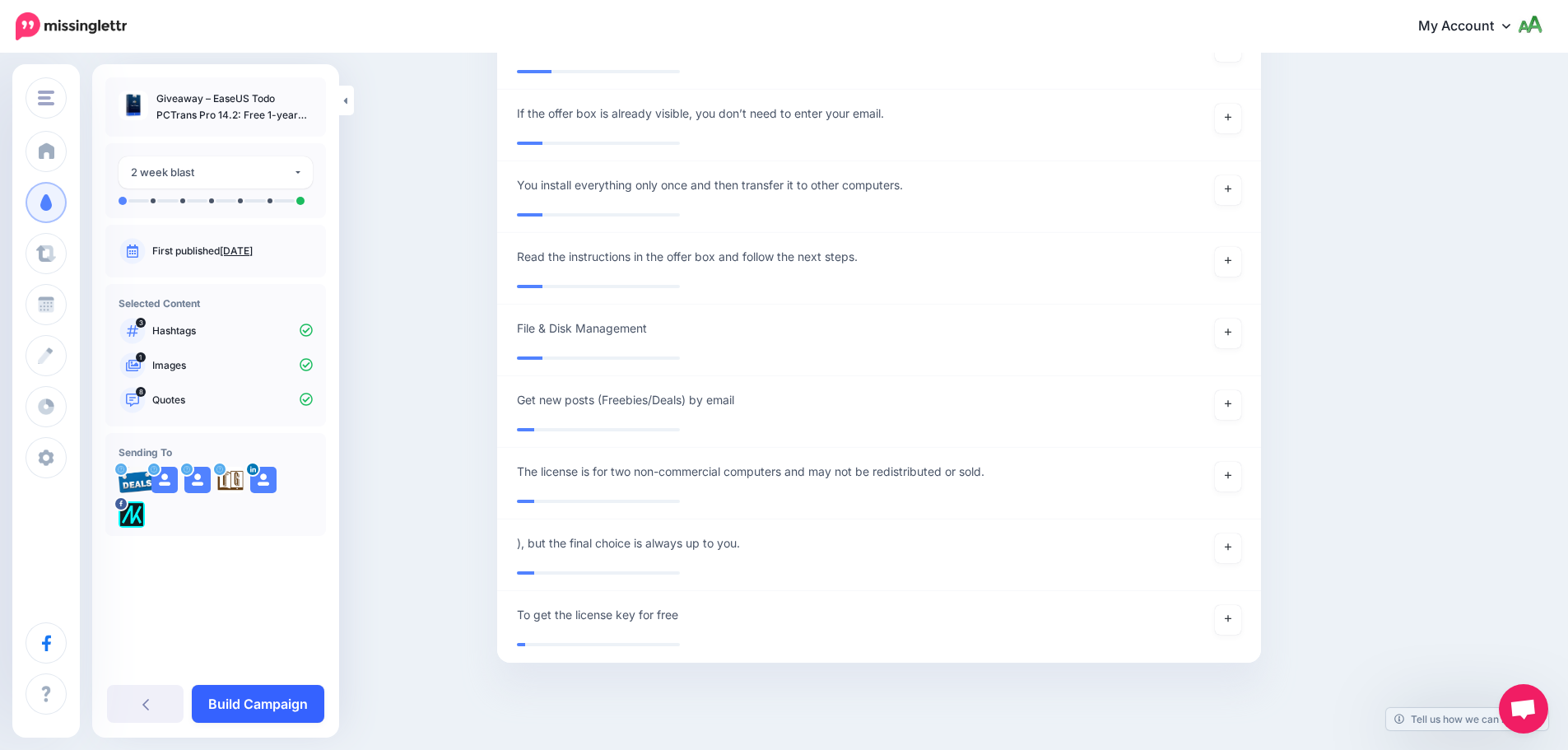
click at [259, 705] on link "Build Campaign" at bounding box center [258, 704] width 133 height 38
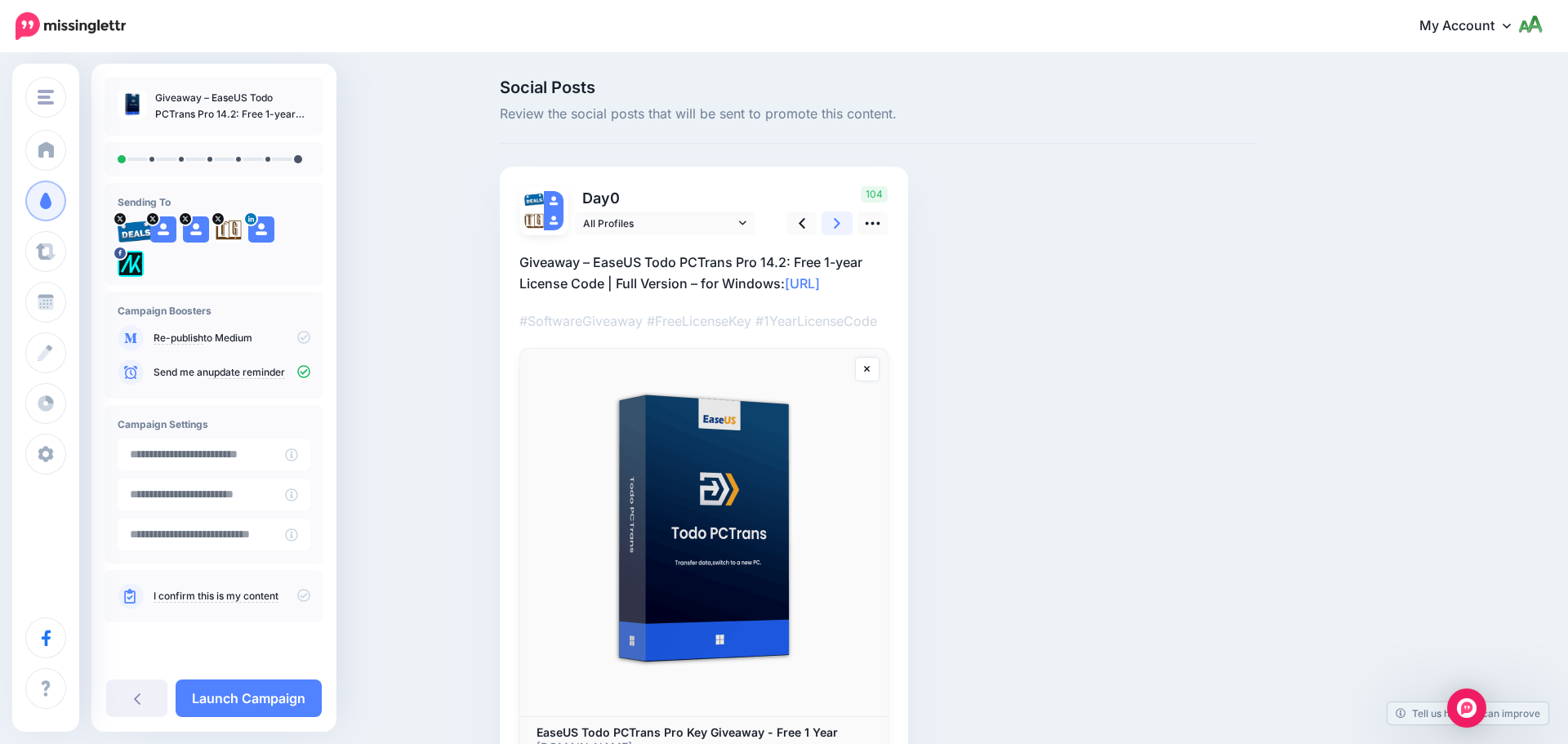
click at [833, 219] on icon at bounding box center [837, 224] width 7 height 17
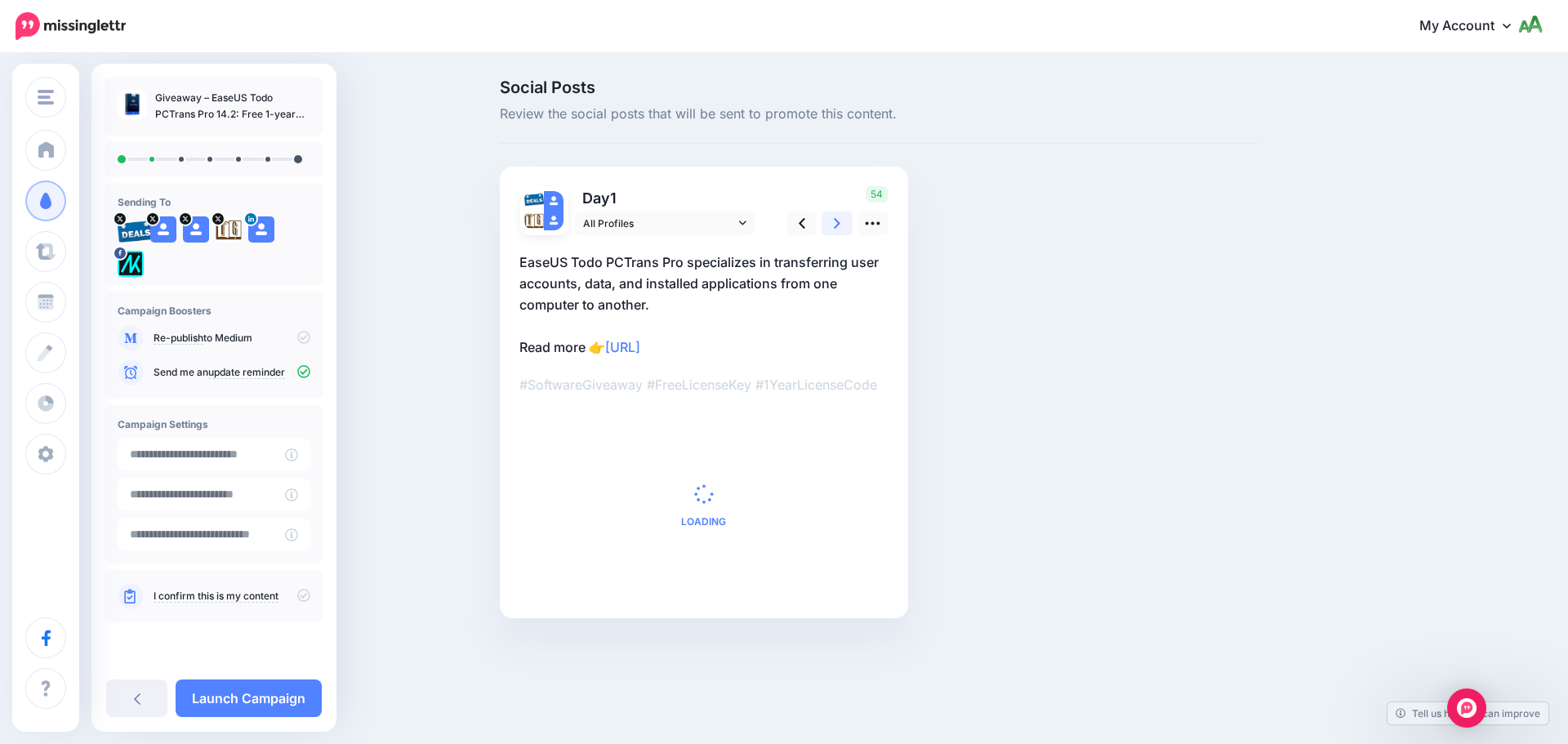
click at [833, 219] on icon at bounding box center [837, 224] width 7 height 17
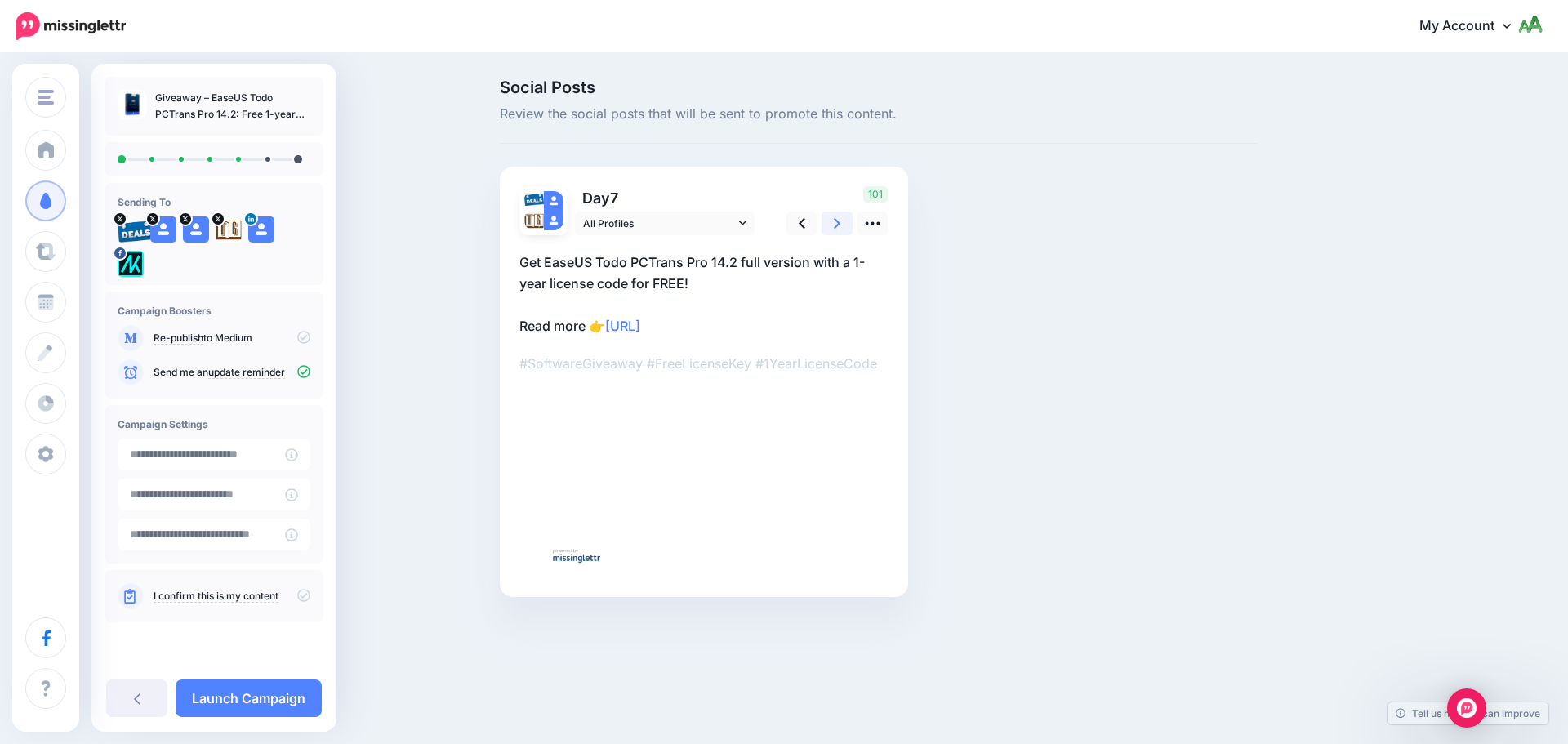
click at [833, 219] on icon at bounding box center [837, 224] width 7 height 17
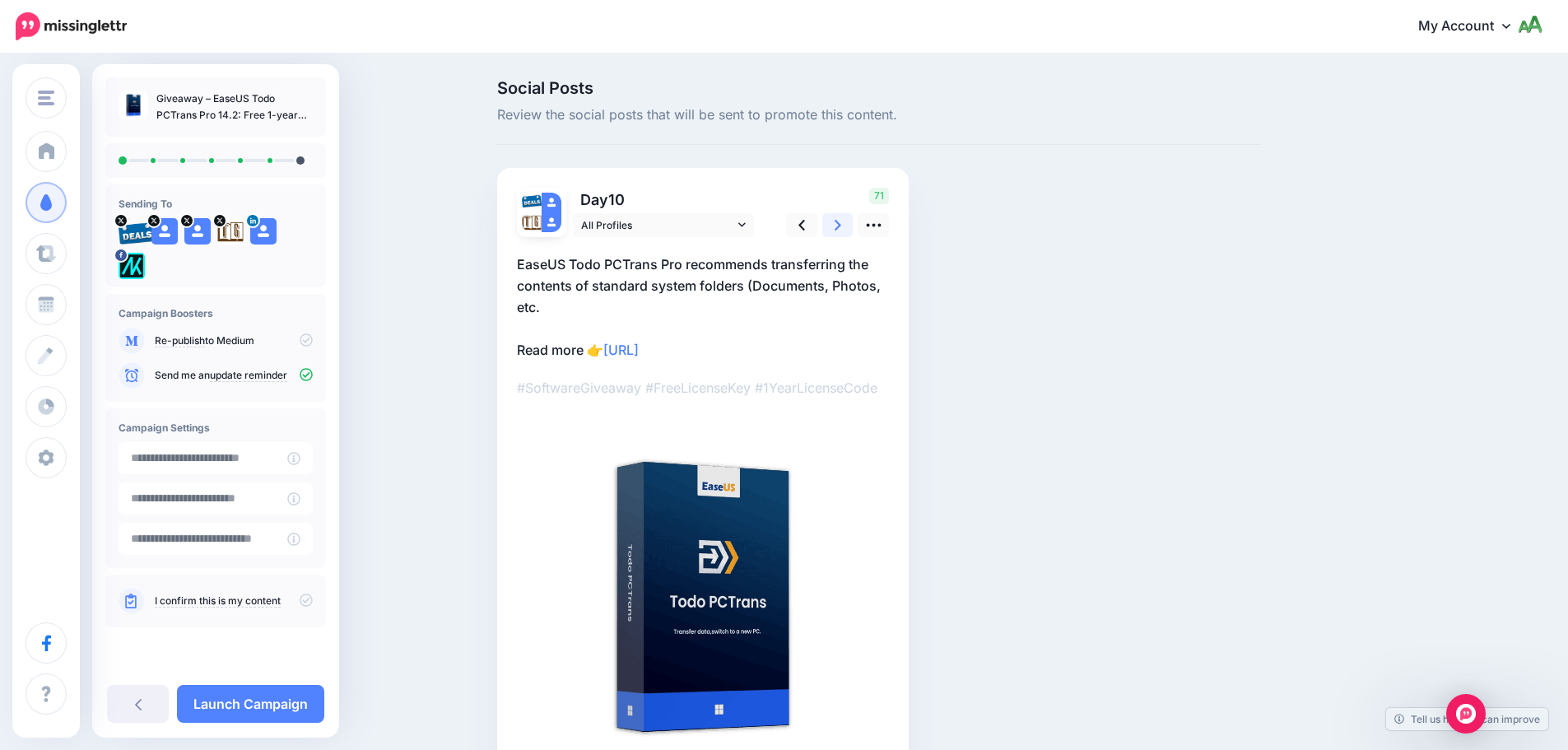
click at [841, 230] on icon at bounding box center [838, 225] width 7 height 10
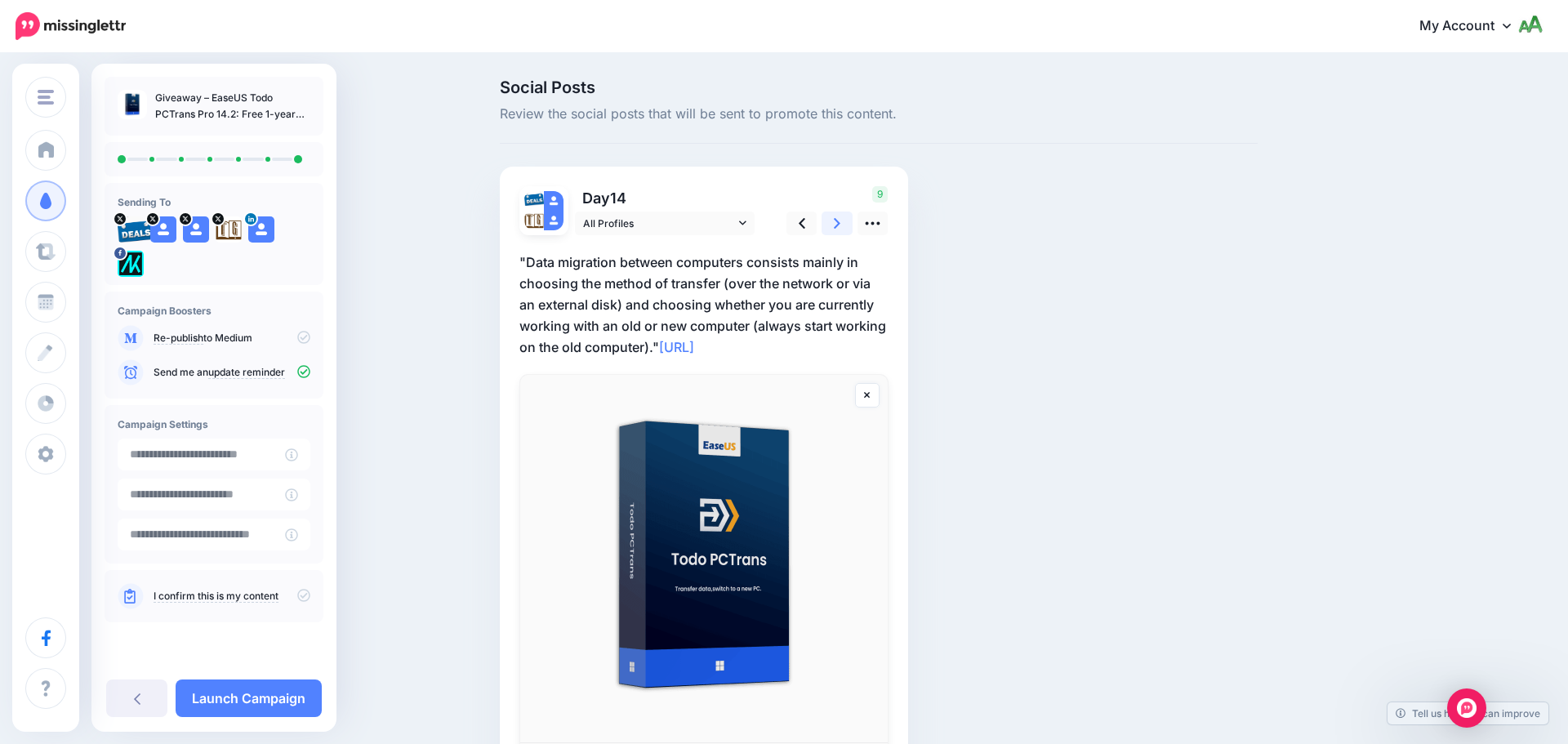
click at [834, 224] on icon at bounding box center [837, 224] width 7 height 17
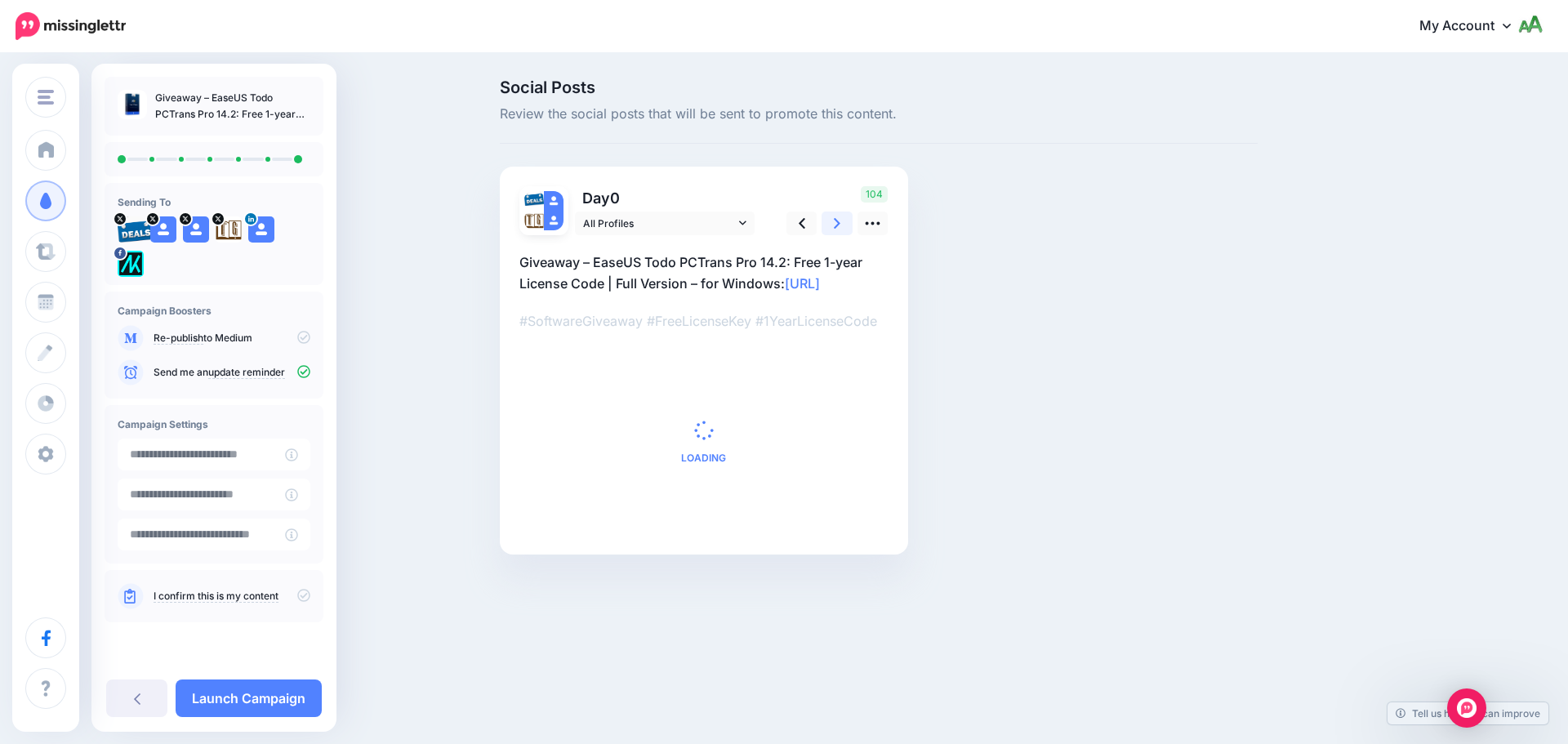
click at [834, 224] on icon at bounding box center [837, 224] width 7 height 17
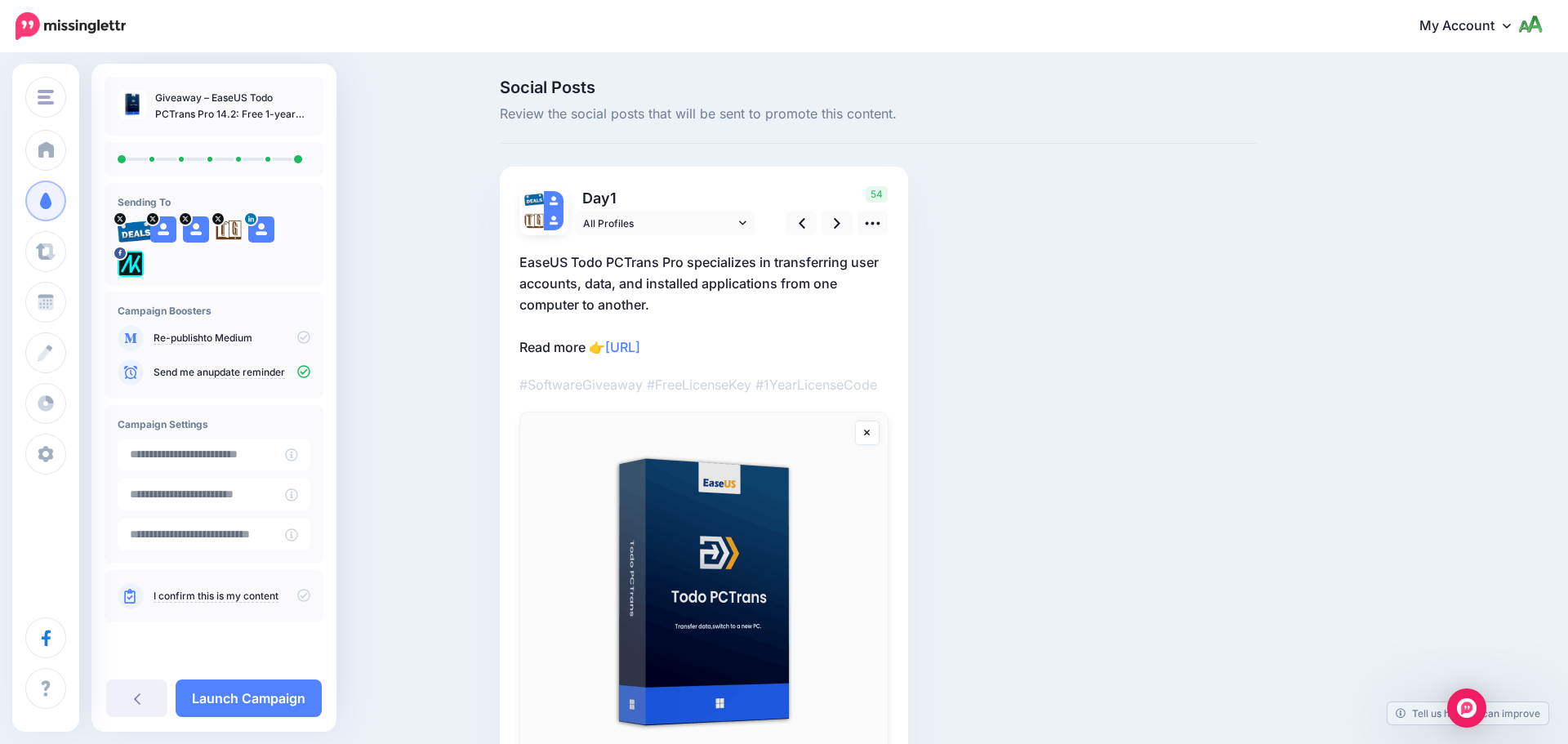
click at [298, 594] on icon at bounding box center [304, 594] width 13 height 13
click at [265, 690] on link "Launch Campaign" at bounding box center [248, 698] width 146 height 37
